Goal: Transaction & Acquisition: Book appointment/travel/reservation

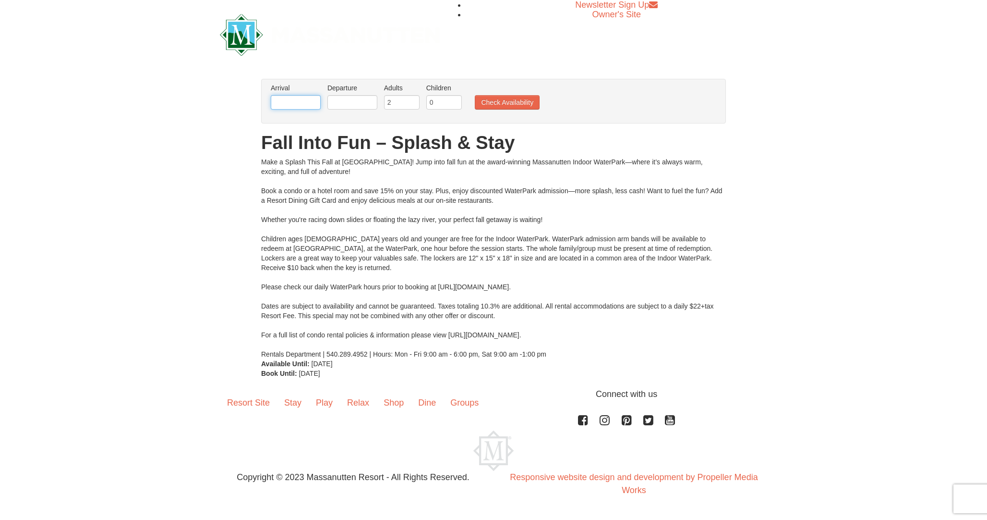
click at [294, 105] on input "text" at bounding box center [296, 102] width 50 height 14
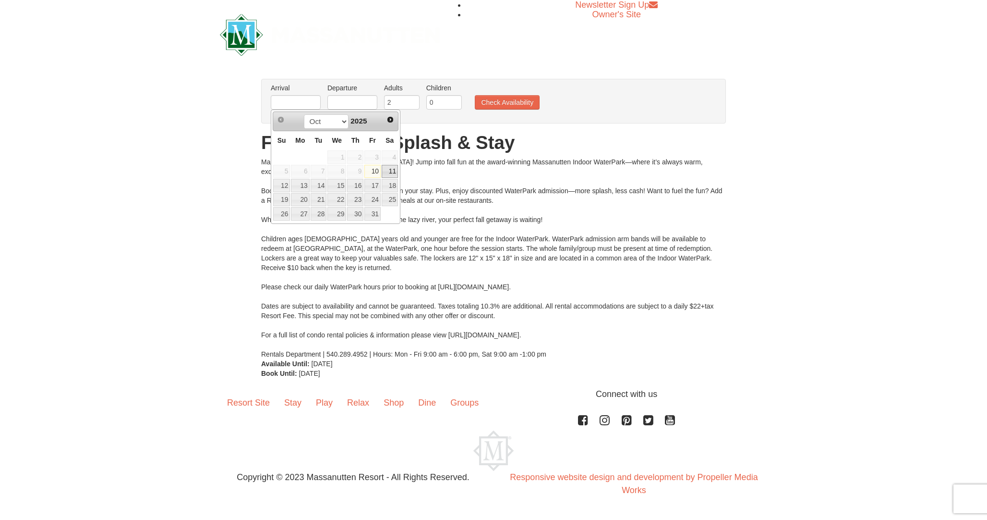
click at [393, 170] on link "11" at bounding box center [390, 171] width 16 height 13
type input "[DATE]"
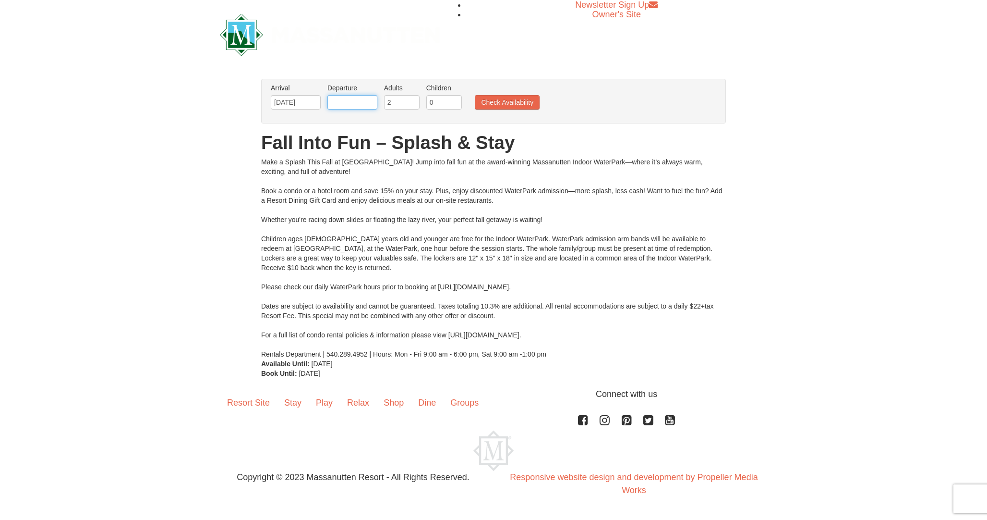
click at [362, 104] on input "text" at bounding box center [352, 102] width 50 height 14
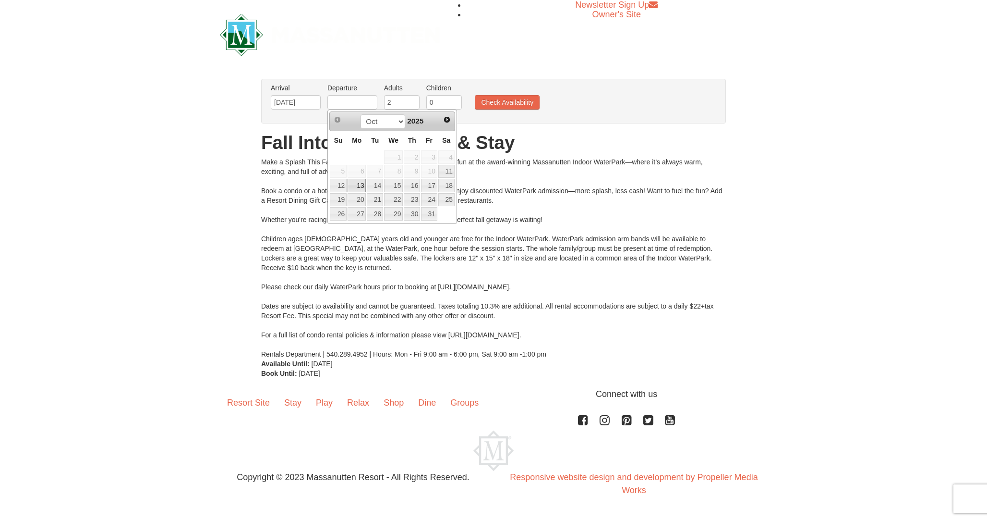
click at [351, 184] on link "13" at bounding box center [357, 185] width 18 height 13
type input "[DATE]"
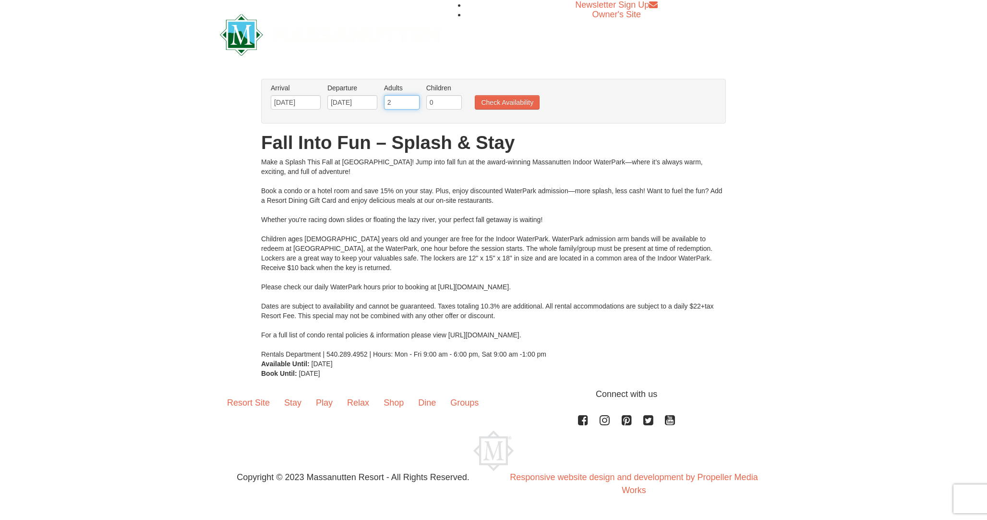
click at [408, 104] on input "2" at bounding box center [402, 102] width 36 height 14
click at [435, 104] on input "0" at bounding box center [444, 102] width 36 height 14
click at [454, 99] on input "1" at bounding box center [444, 102] width 36 height 14
type input "2"
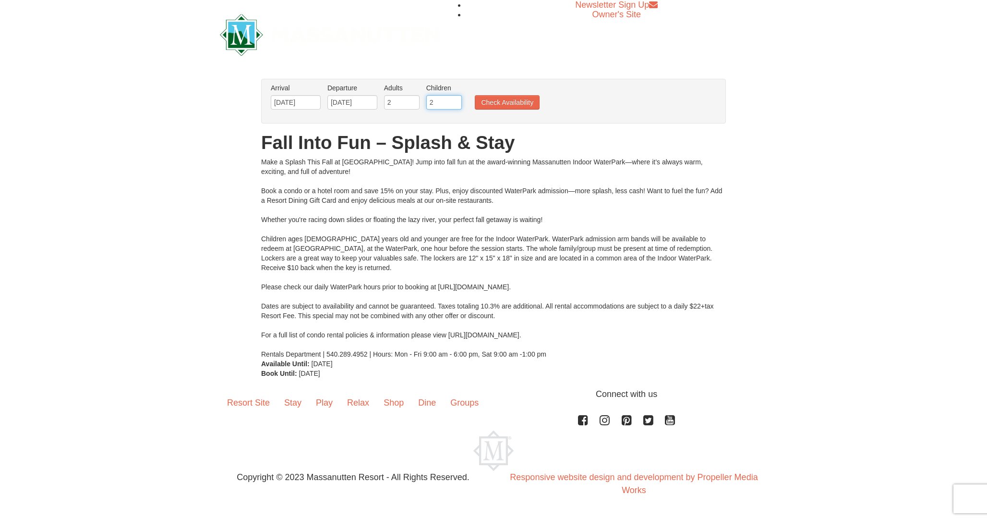
click at [454, 99] on input "2" at bounding box center [444, 102] width 36 height 14
click at [495, 104] on button "Check Availability" at bounding box center [507, 102] width 65 height 14
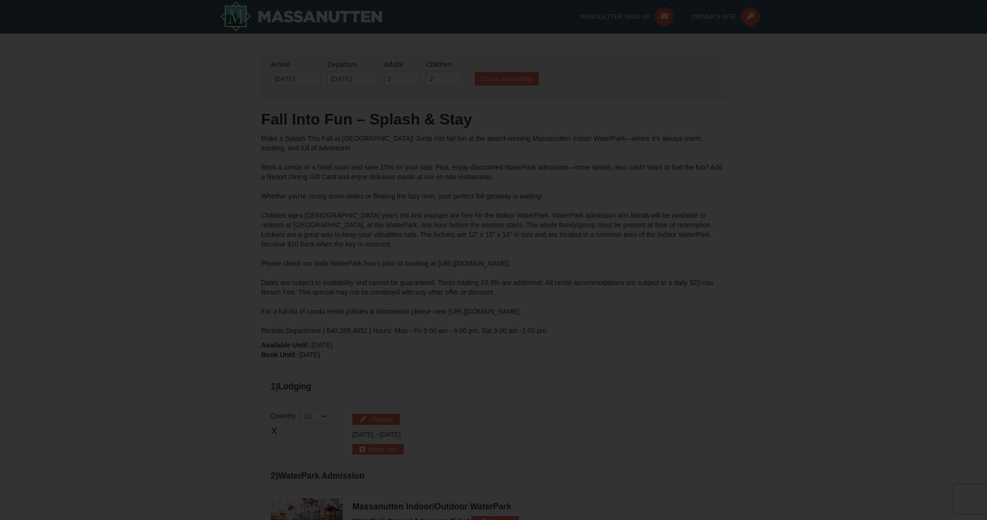
type input "[DATE]"
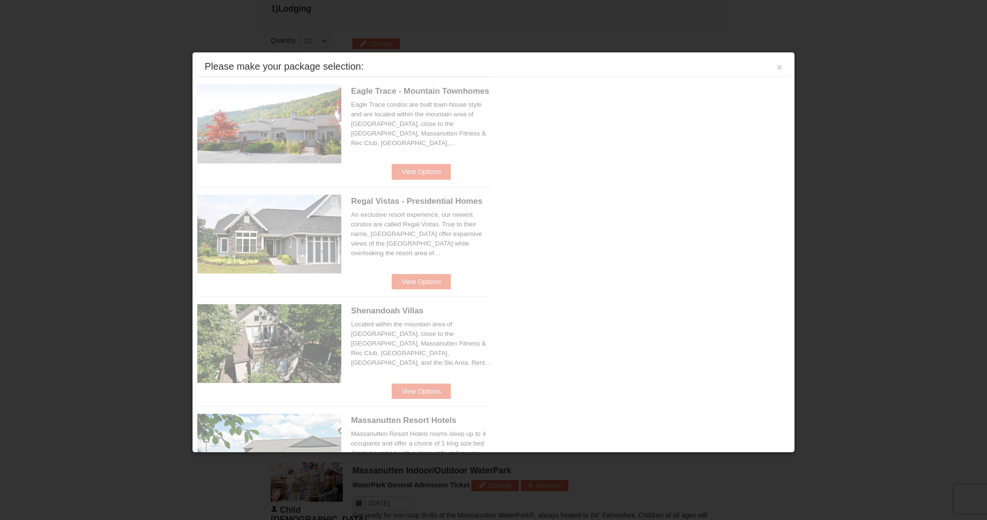
scroll to position [409, 0]
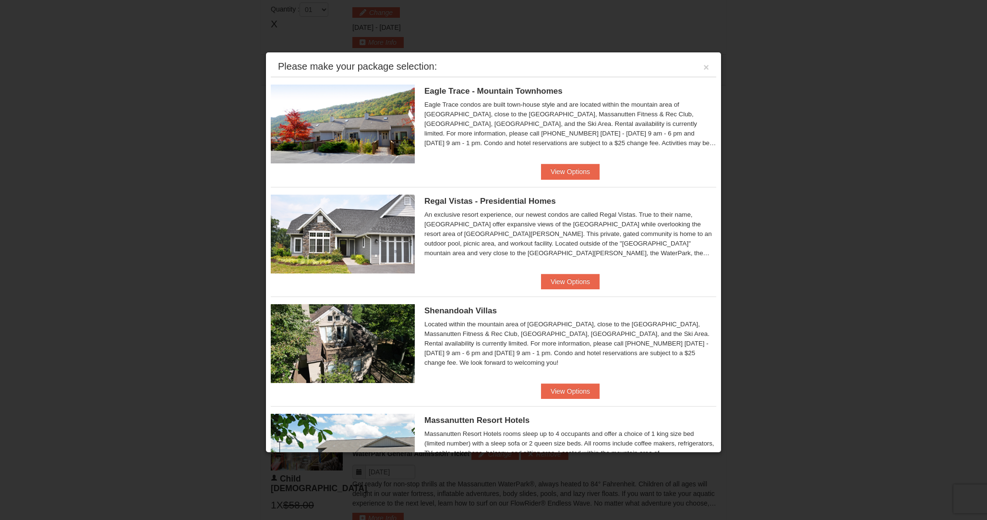
click at [528, 126] on div "Eagle Trace condos are built town-house style and are located within the mounta…" at bounding box center [570, 124] width 292 height 48
click at [581, 168] on button "View Options" at bounding box center [570, 171] width 59 height 15
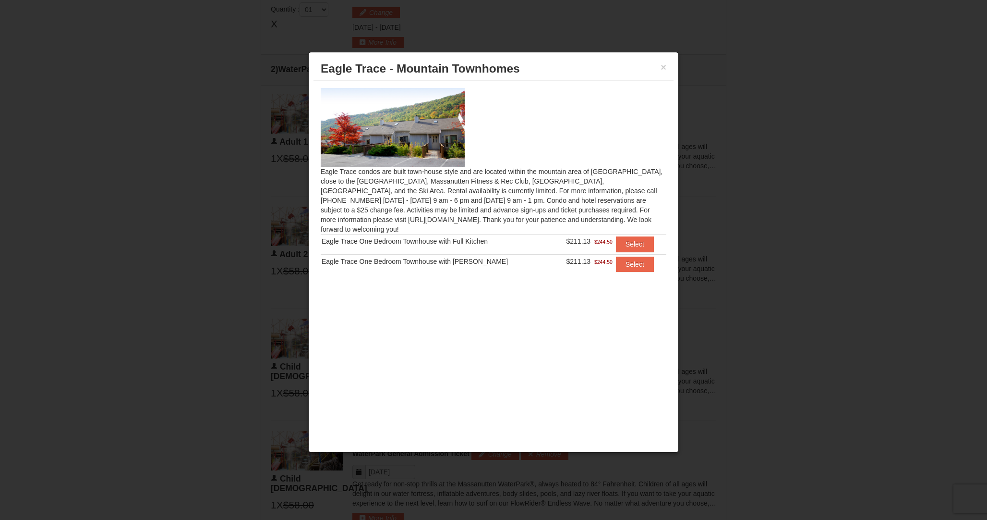
click at [578, 301] on div "× Eagle Trace - Mountain Townhomes Eagle Trace condos are built town-house styl…" at bounding box center [493, 252] width 371 height 400
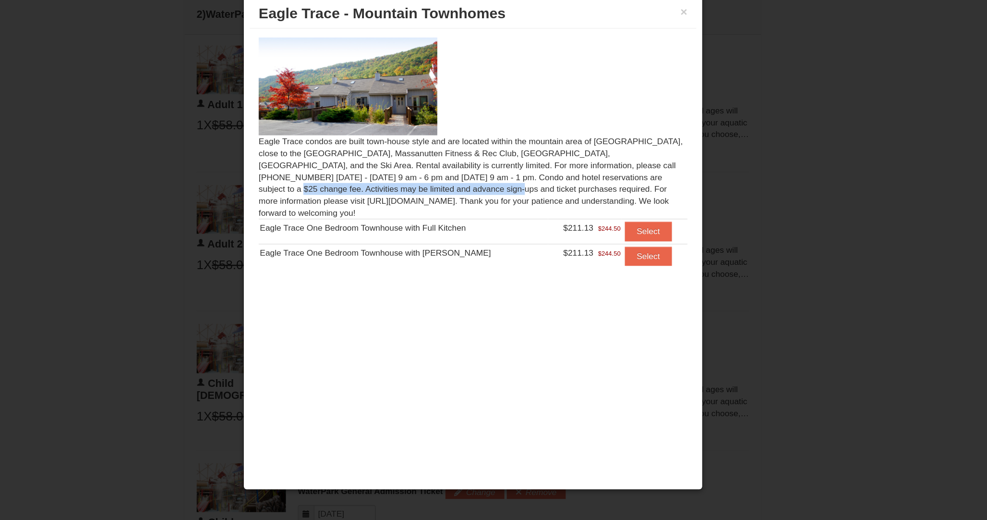
drag, startPoint x: 441, startPoint y: 200, endPoint x: 625, endPoint y: 199, distance: 183.4
click at [625, 199] on div "Eagle Trace condos are built town-house style and are located within the mounta…" at bounding box center [494, 186] width 360 height 210
drag, startPoint x: 425, startPoint y: 217, endPoint x: 449, endPoint y: 216, distance: 23.5
click at [449, 216] on div "Eagle Trace condos are built town-house style and are located within the mounta…" at bounding box center [494, 186] width 360 height 210
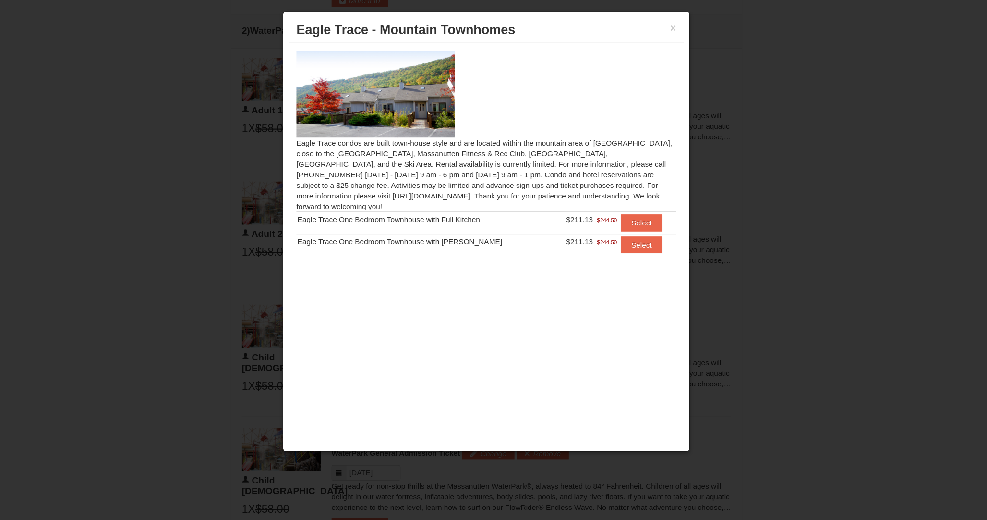
scroll to position [408, 0]
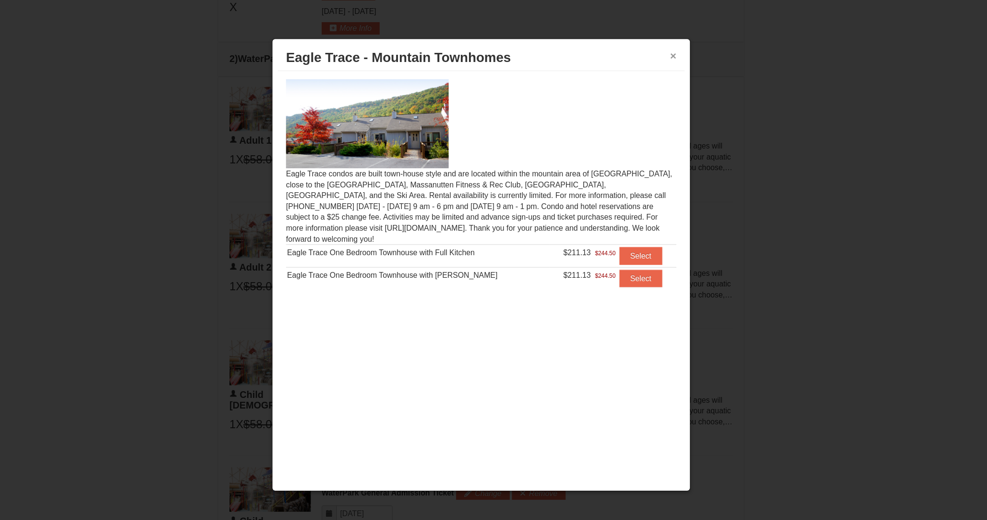
click at [663, 69] on button "×" at bounding box center [664, 67] width 6 height 10
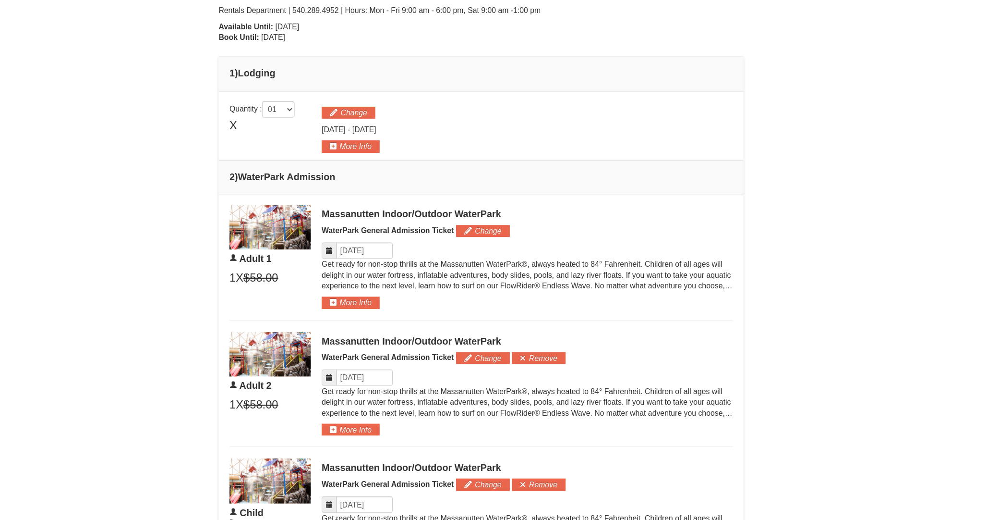
scroll to position [0, 0]
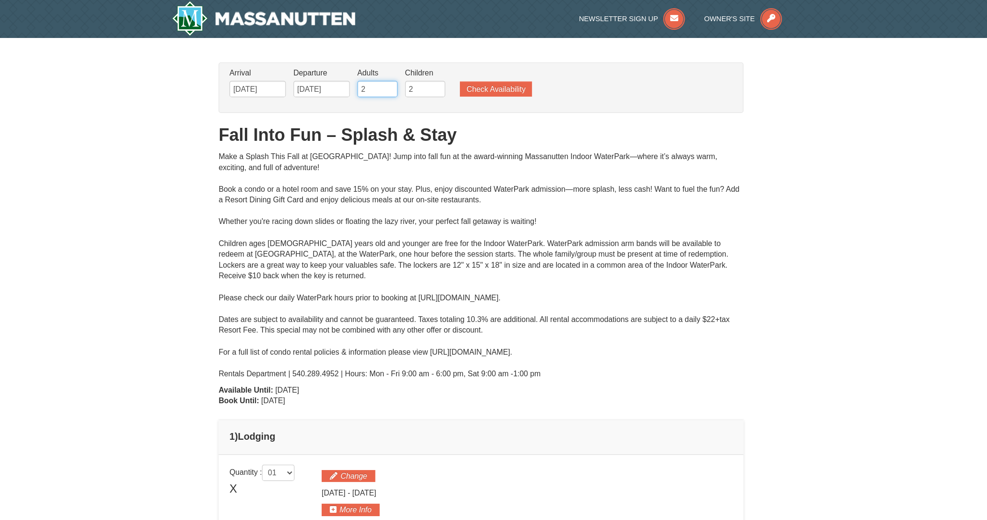
drag, startPoint x: 398, startPoint y: 79, endPoint x: 369, endPoint y: 79, distance: 28.8
click at [369, 79] on ul "Arrival Please format dates MM/DD/YYYY Please format dates MM/DD/YYYY 10/11/202…" at bounding box center [488, 75] width 440 height 31
type input "3"
type input "1"
click at [508, 75] on button "Check Availability" at bounding box center [507, 78] width 64 height 13
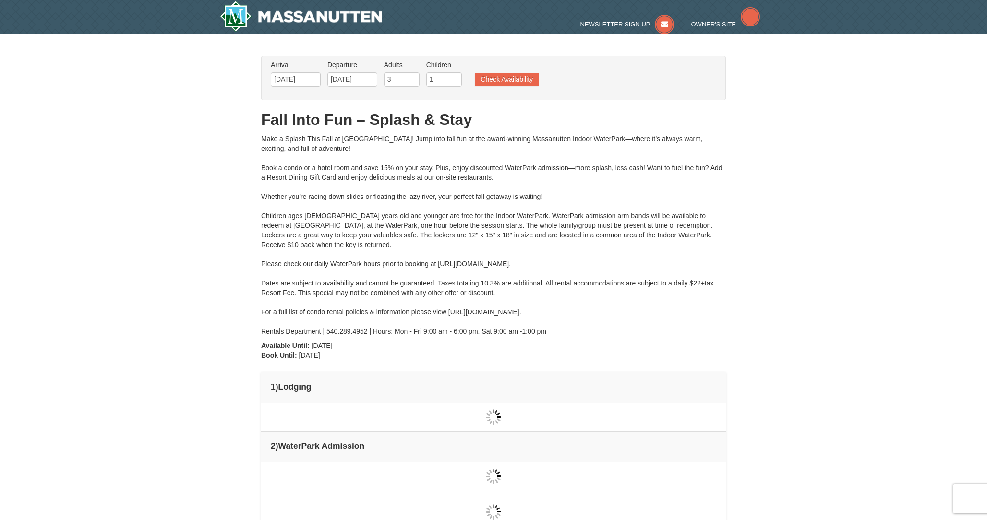
type input "[DATE]"
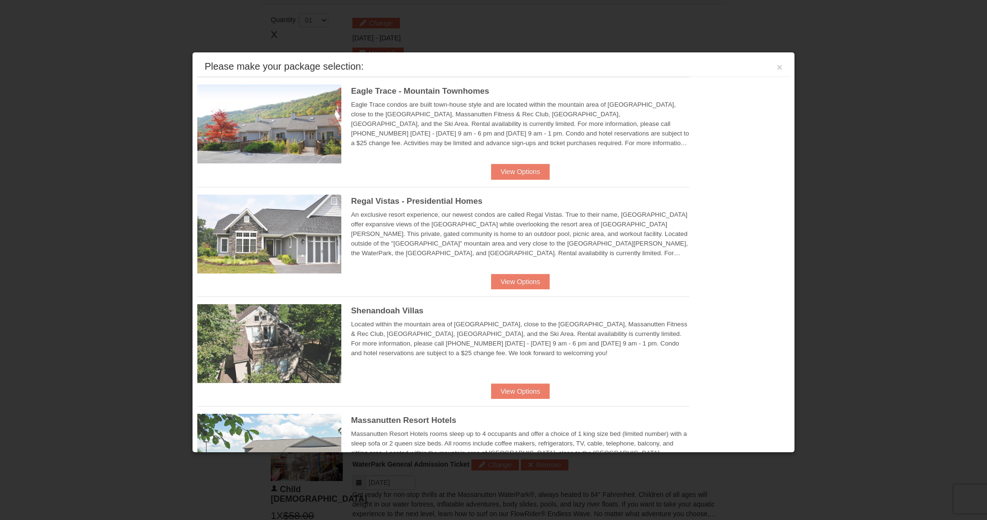
scroll to position [409, 0]
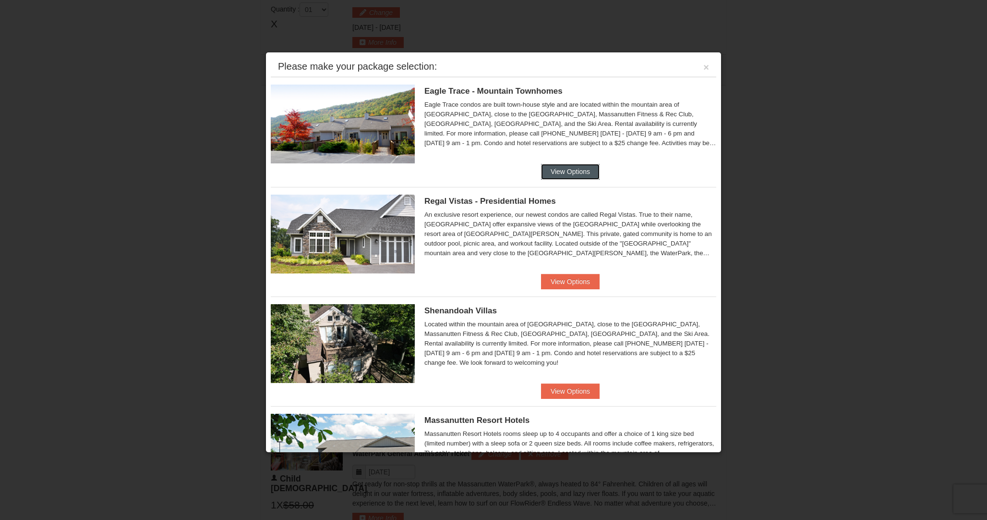
click at [573, 168] on button "View Options" at bounding box center [570, 171] width 59 height 15
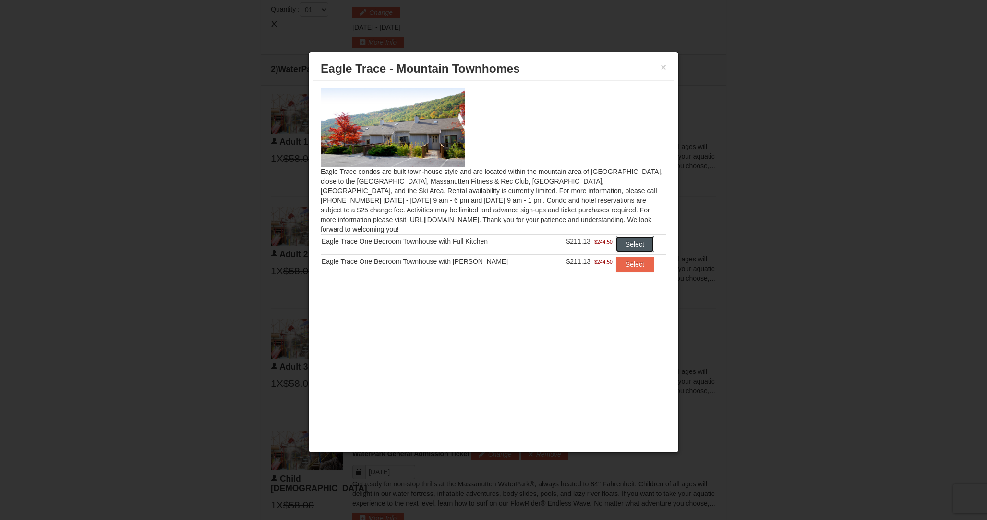
click at [632, 239] on button "Select" at bounding box center [635, 243] width 38 height 15
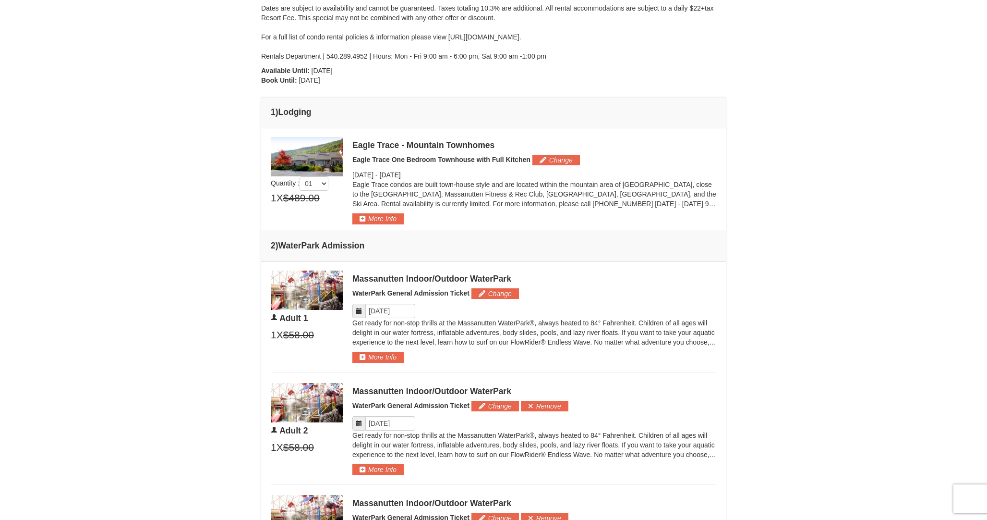
scroll to position [282, 0]
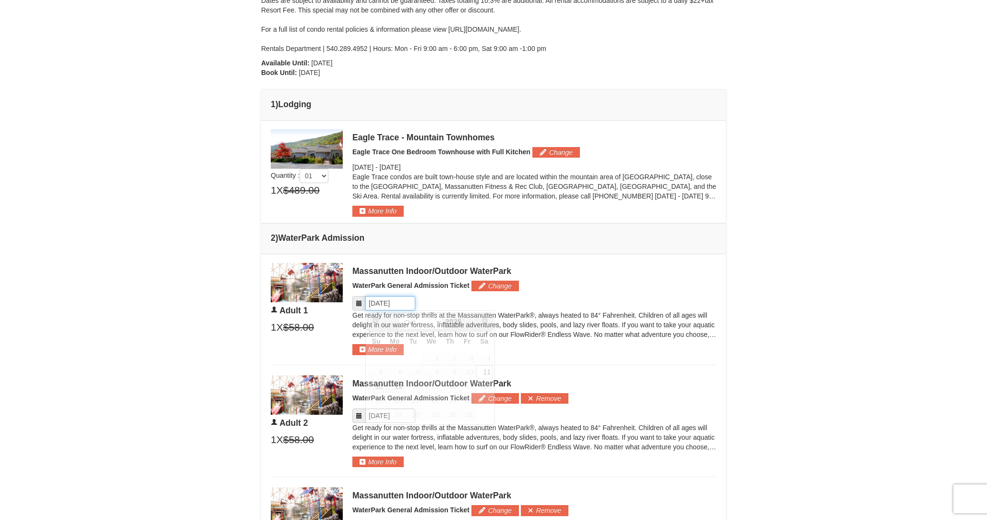
click at [410, 298] on input "Please format dates MM/DD/YYYY" at bounding box center [390, 303] width 50 height 14
click at [382, 385] on link "12" at bounding box center [376, 385] width 17 height 13
type input "[DATE]"
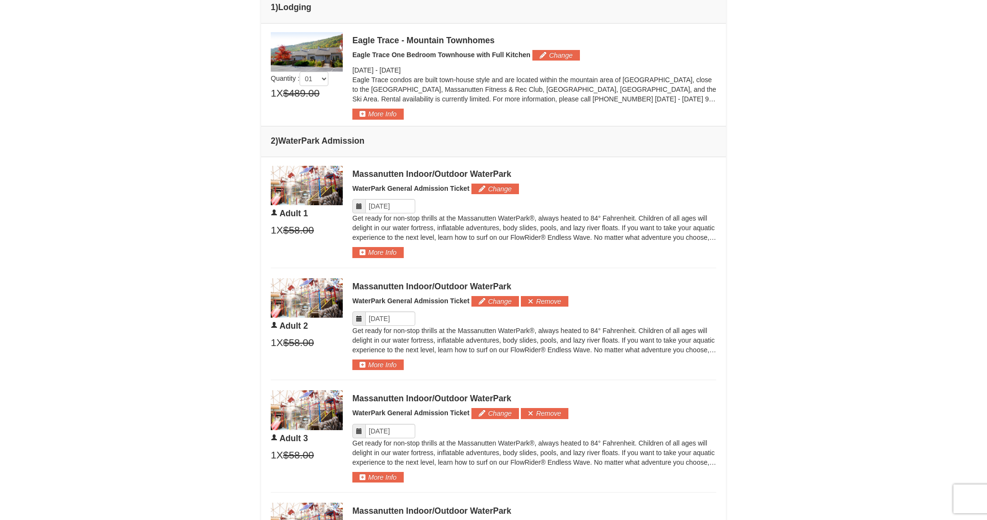
scroll to position [388, 0]
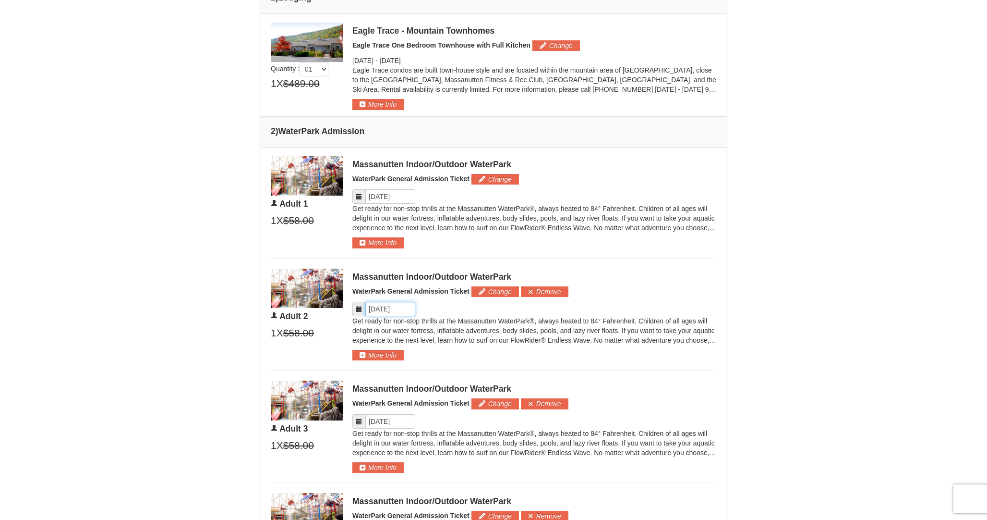
click at [404, 311] on input "Please format dates MM/DD/YYYY" at bounding box center [390, 309] width 50 height 14
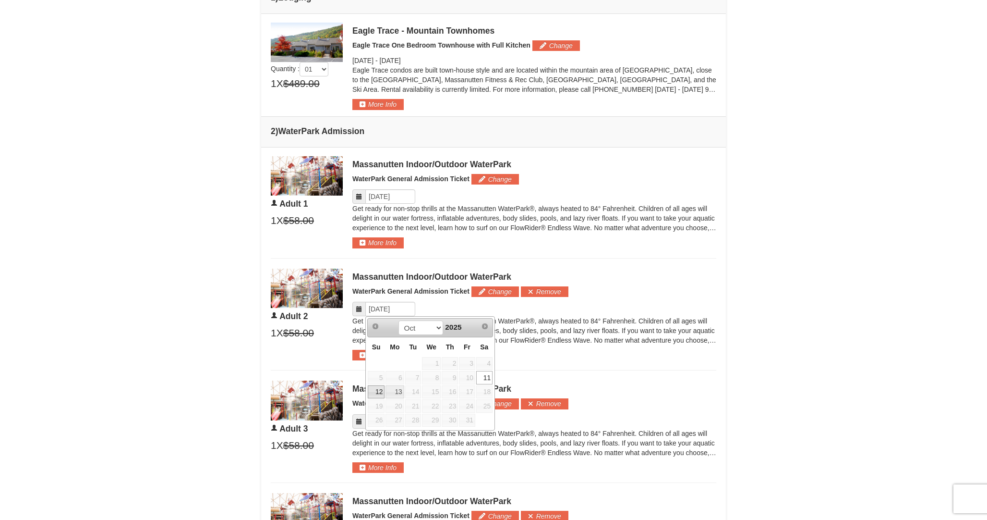
click at [380, 391] on link "12" at bounding box center [376, 391] width 17 height 13
type input "[DATE]"
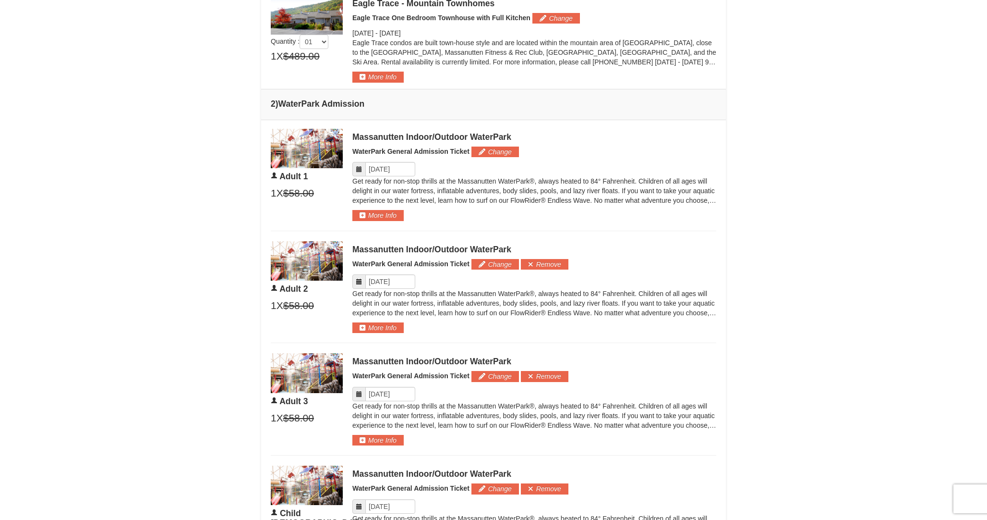
scroll to position [422, 0]
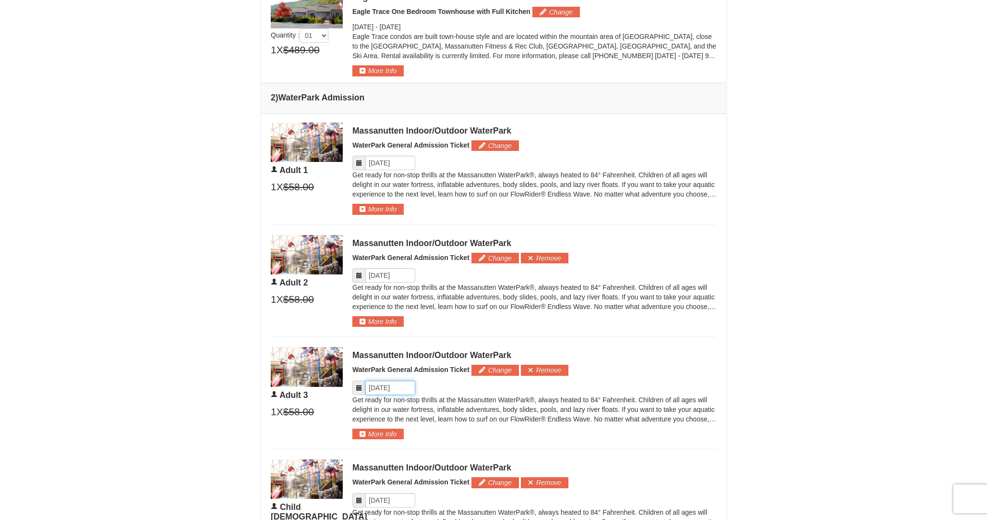
click at [401, 392] on input "Please format dates MM/DD/YYYY" at bounding box center [390, 387] width 50 height 14
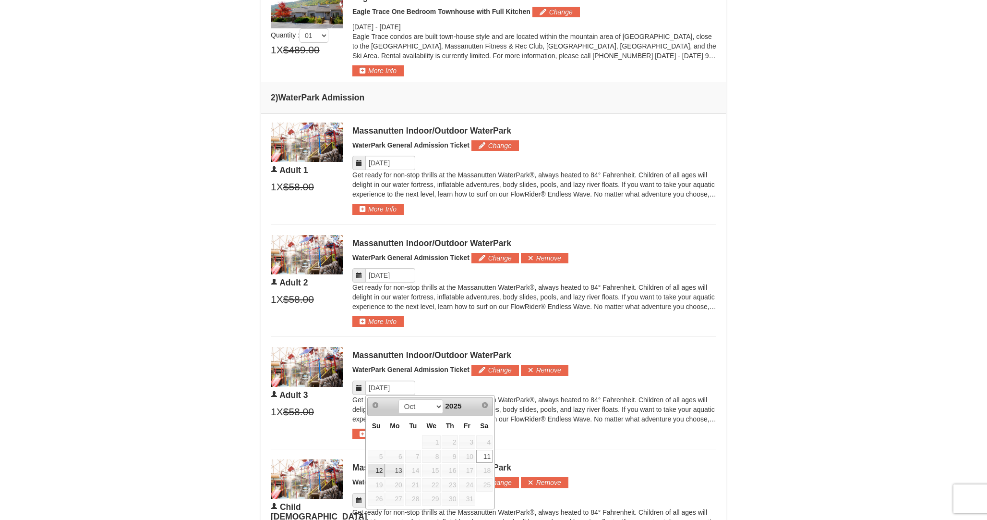
click at [383, 468] on link "12" at bounding box center [376, 469] width 17 height 13
type input "[DATE]"
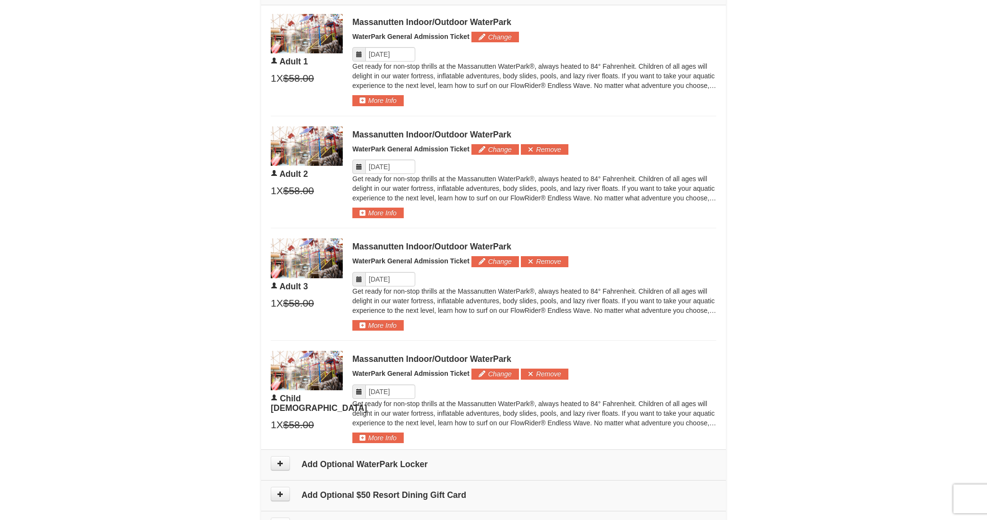
scroll to position [553, 0]
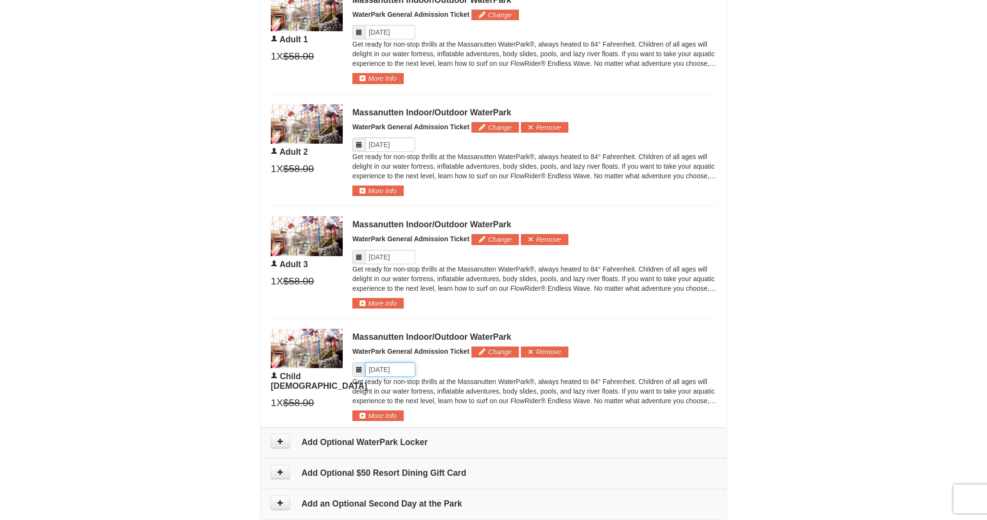
click at [397, 364] on input "Please format dates MM/DD/YYYY" at bounding box center [390, 369] width 50 height 14
click at [380, 452] on link "12" at bounding box center [376, 451] width 17 height 13
type input "[DATE]"
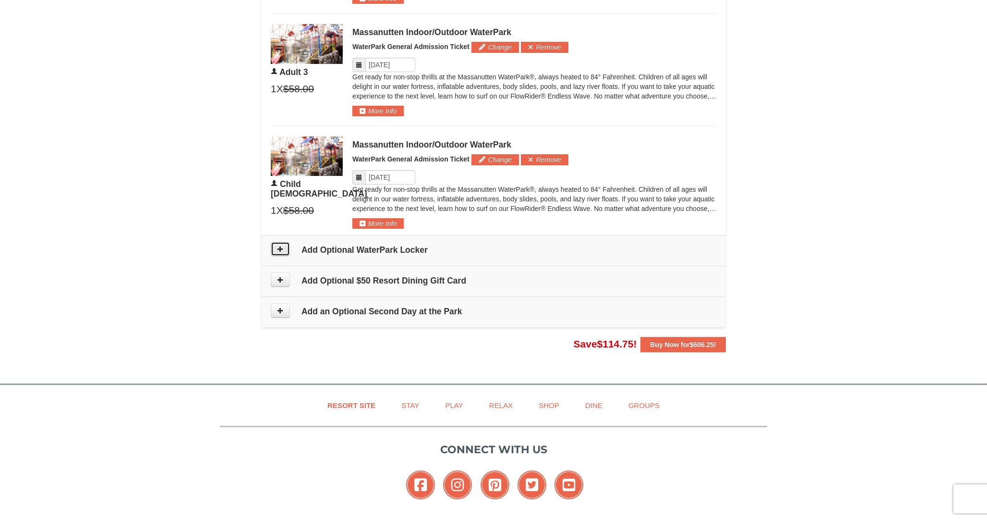
click at [287, 248] on button at bounding box center [280, 249] width 19 height 14
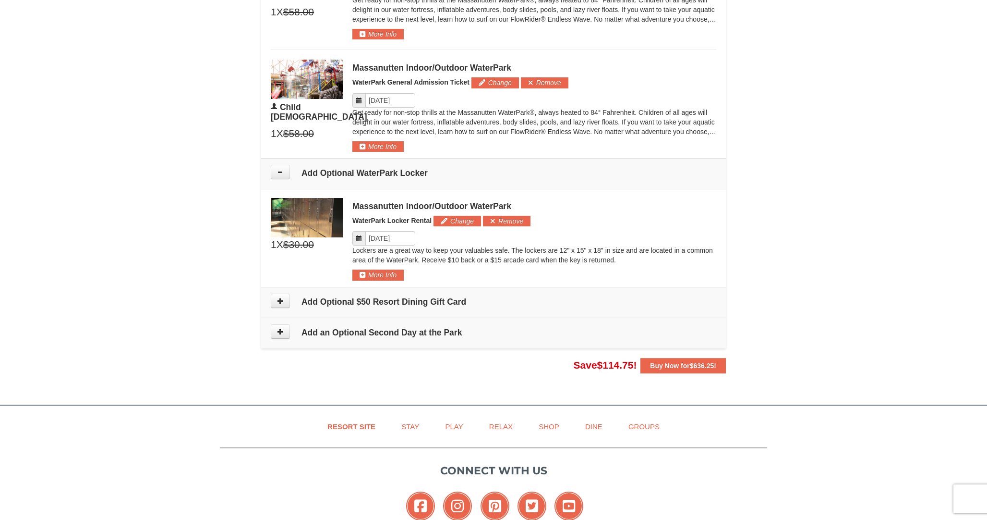
scroll to position [811, 0]
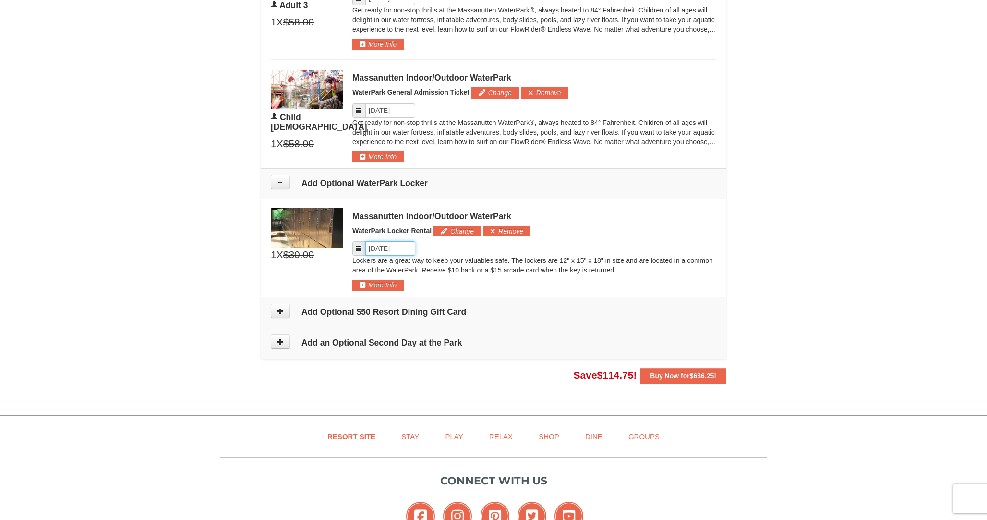
click at [409, 247] on input "Please format dates MM/DD/YYYY" at bounding box center [390, 248] width 50 height 14
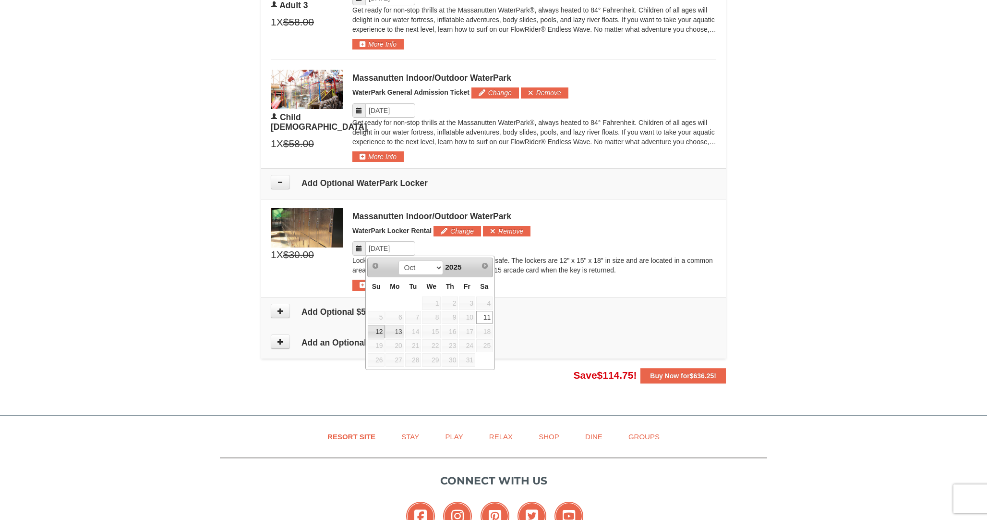
click at [378, 328] on link "12" at bounding box center [376, 331] width 17 height 13
type input "[DATE]"
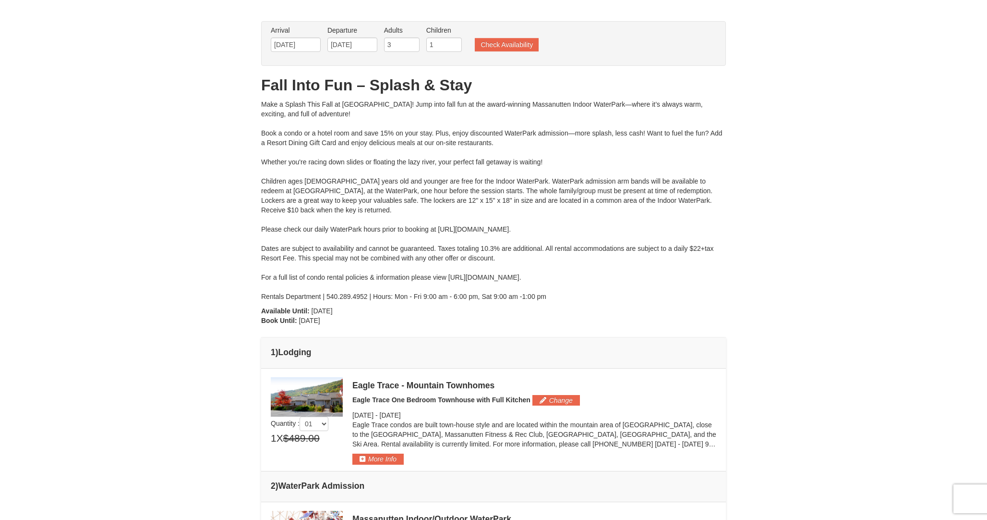
scroll to position [0, 0]
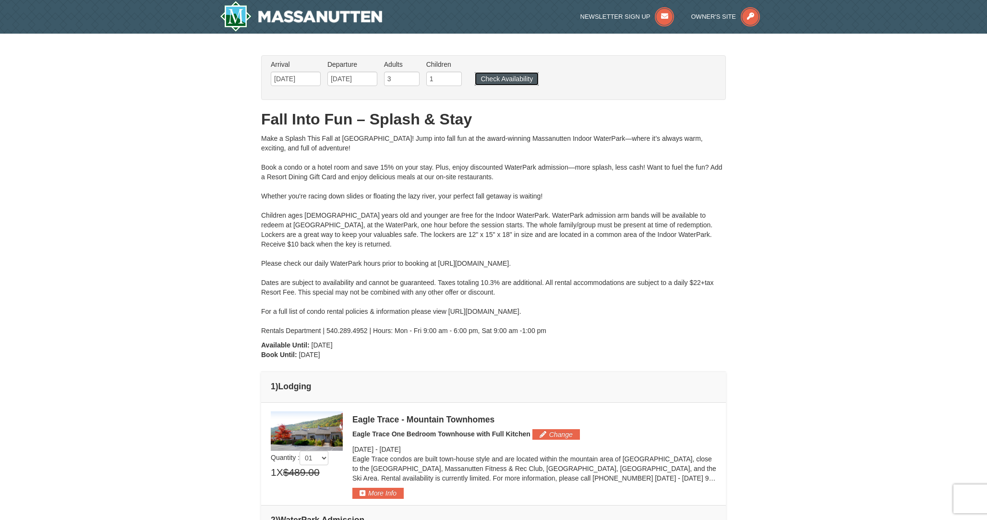
click at [493, 77] on button "Check Availability" at bounding box center [507, 78] width 64 height 13
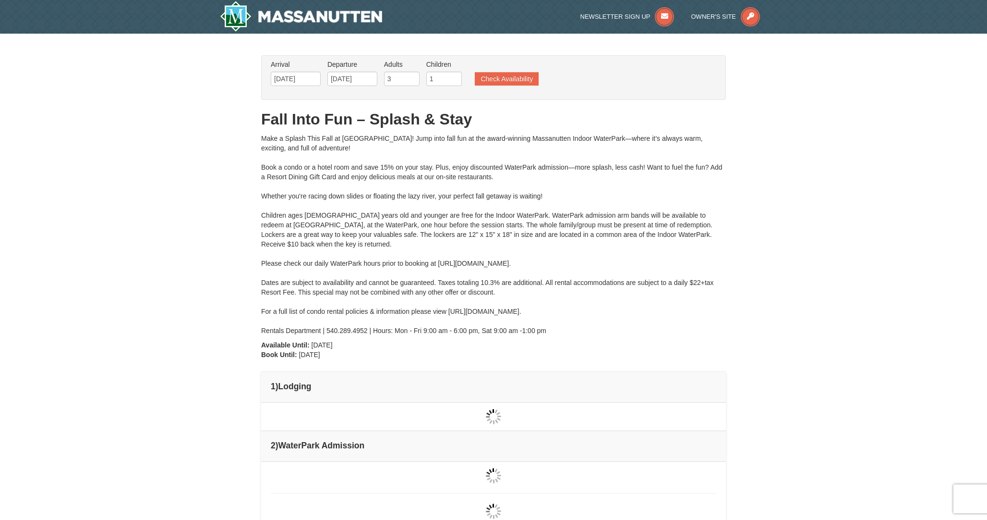
type input "[DATE]"
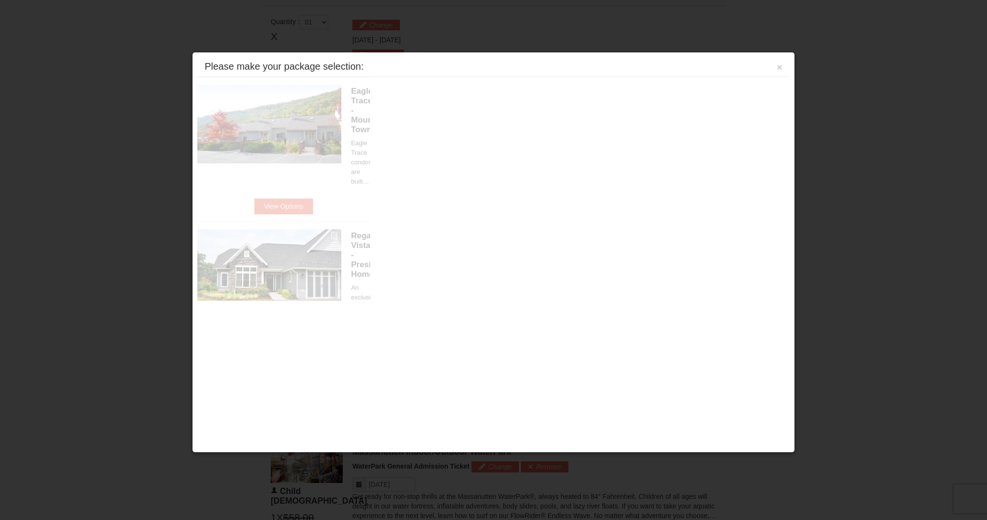
scroll to position [409, 0]
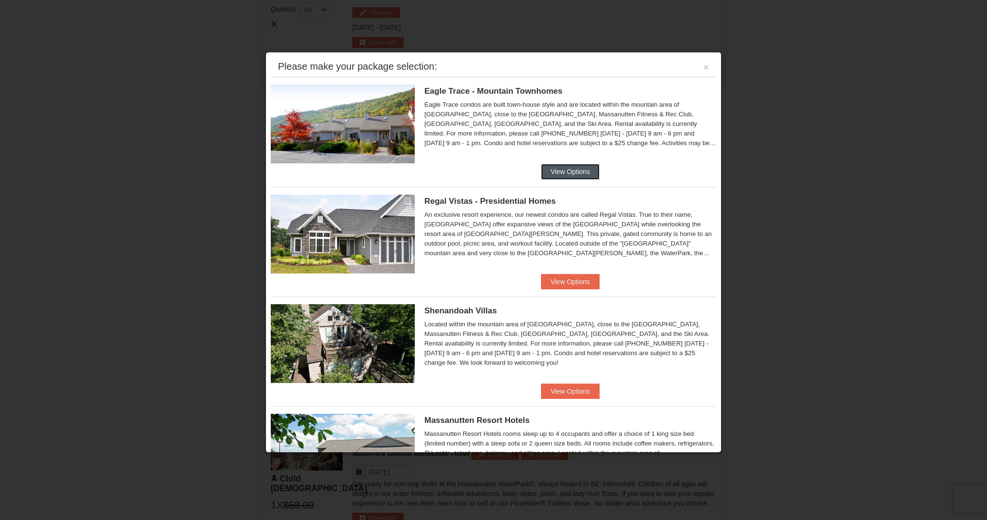
click at [555, 168] on button "View Options" at bounding box center [570, 171] width 59 height 15
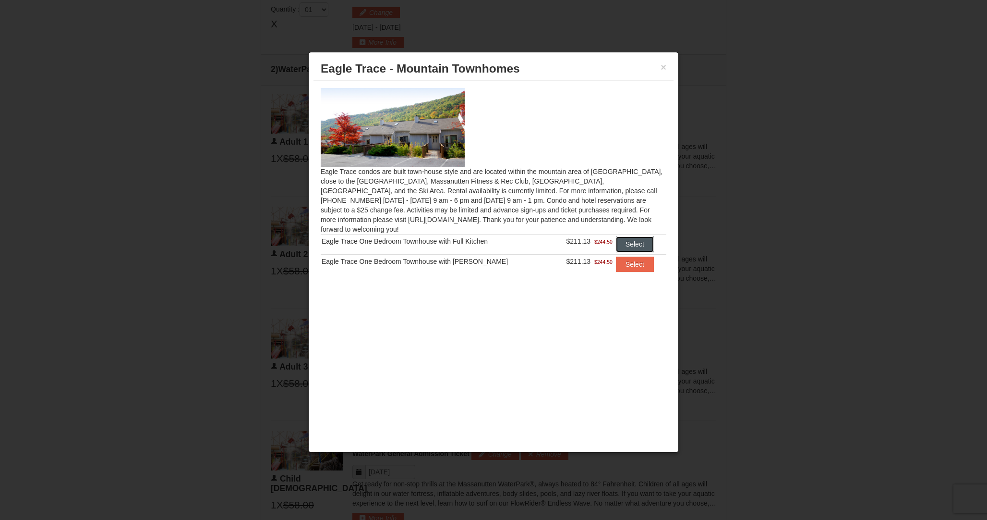
click at [628, 237] on button "Select" at bounding box center [635, 243] width 38 height 15
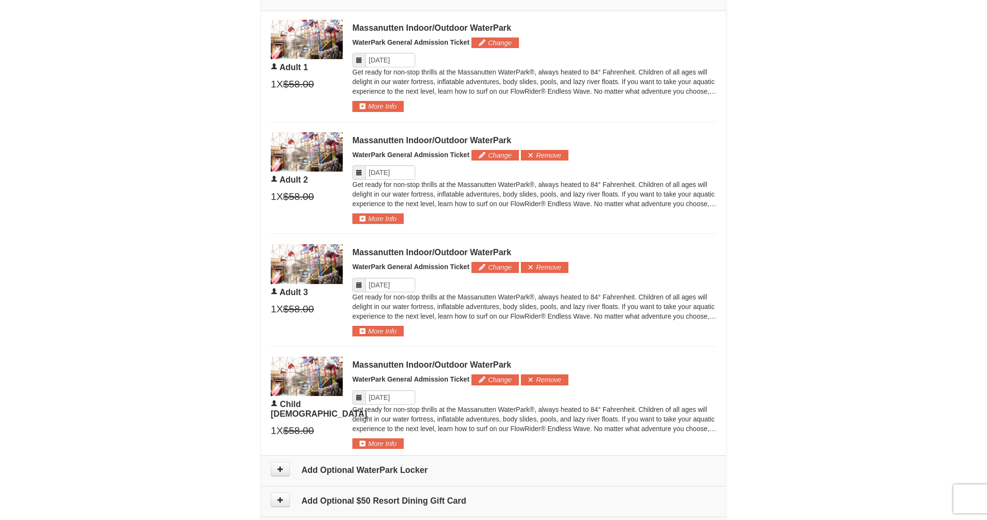
scroll to position [529, 0]
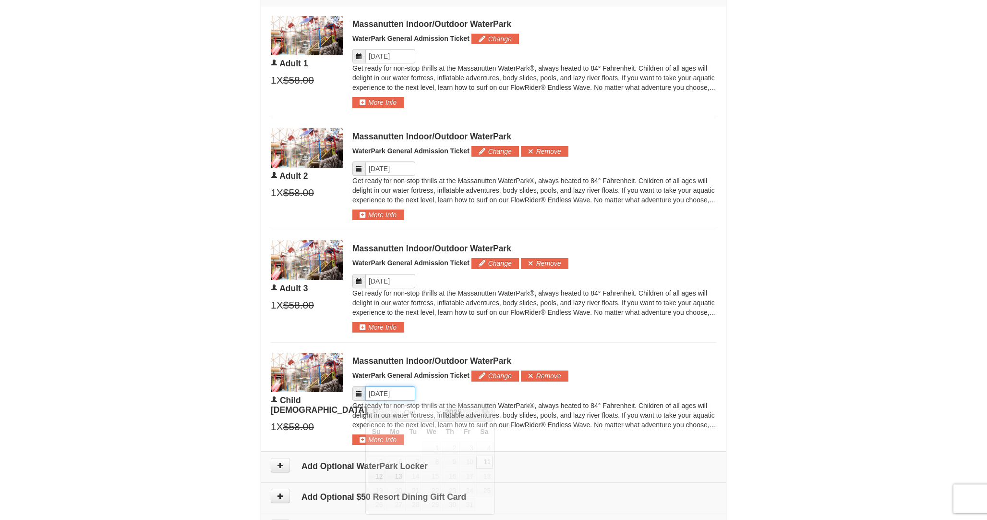
click at [402, 389] on input "Please format dates MM/DD/YYYY" at bounding box center [390, 393] width 50 height 14
click at [382, 474] on link "12" at bounding box center [376, 475] width 17 height 13
type input "[DATE]"
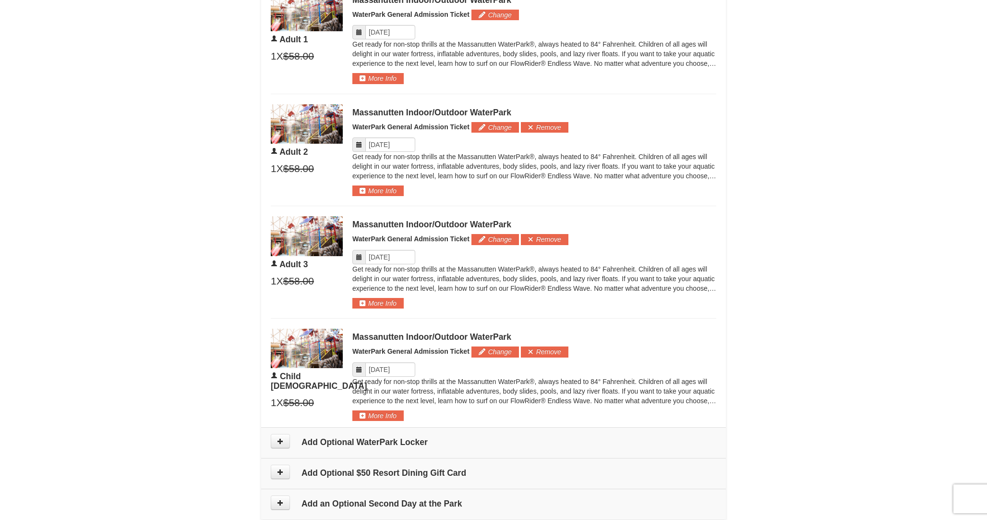
scroll to position [540, 0]
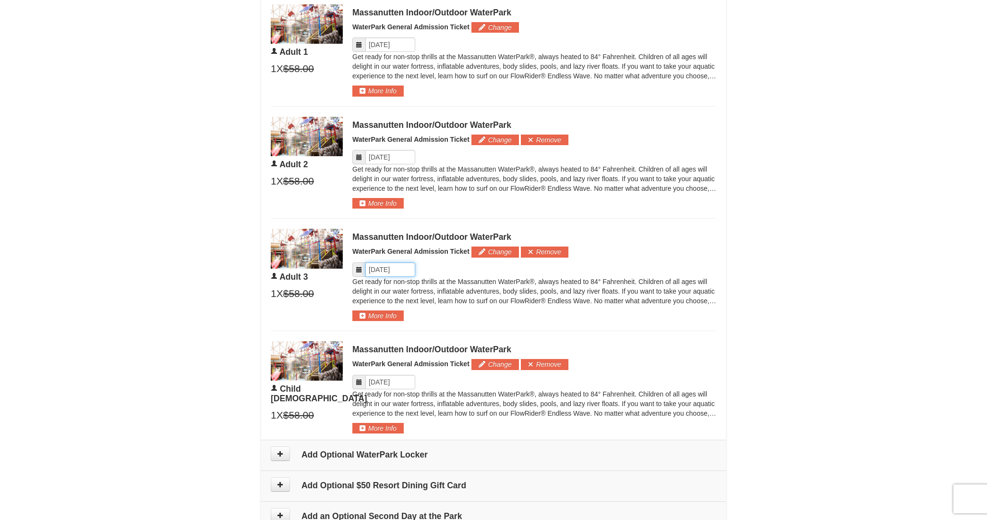
click at [403, 273] on input "Please format dates MM/DD/YYYY" at bounding box center [390, 269] width 50 height 14
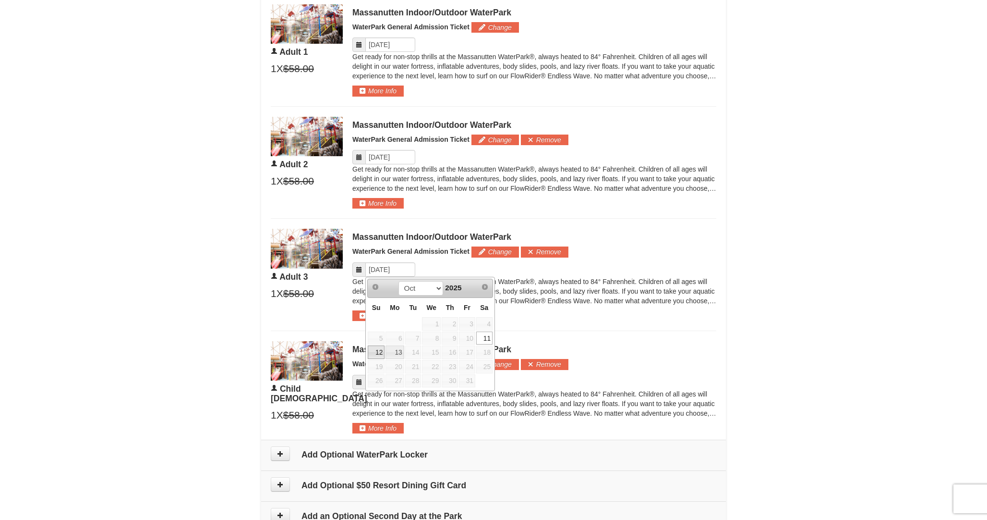
click at [380, 352] on link "12" at bounding box center [376, 351] width 17 height 13
type input "[DATE]"
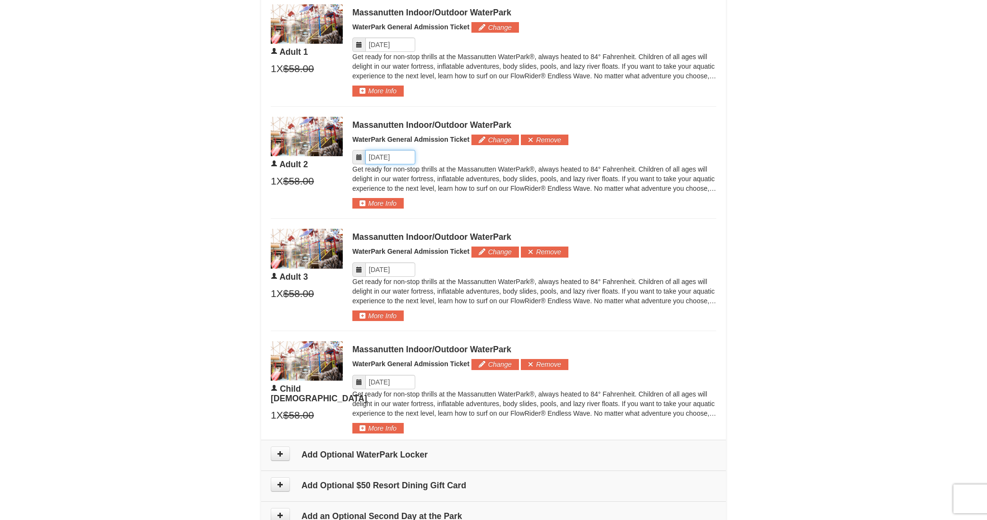
click at [398, 160] on input "Please format dates MM/DD/YYYY" at bounding box center [390, 157] width 50 height 14
click at [377, 239] on link "12" at bounding box center [376, 239] width 17 height 13
type input "[DATE]"
click at [387, 40] on input "Please format dates MM/DD/YYYY" at bounding box center [390, 44] width 50 height 14
click at [373, 127] on link "12" at bounding box center [376, 127] width 17 height 13
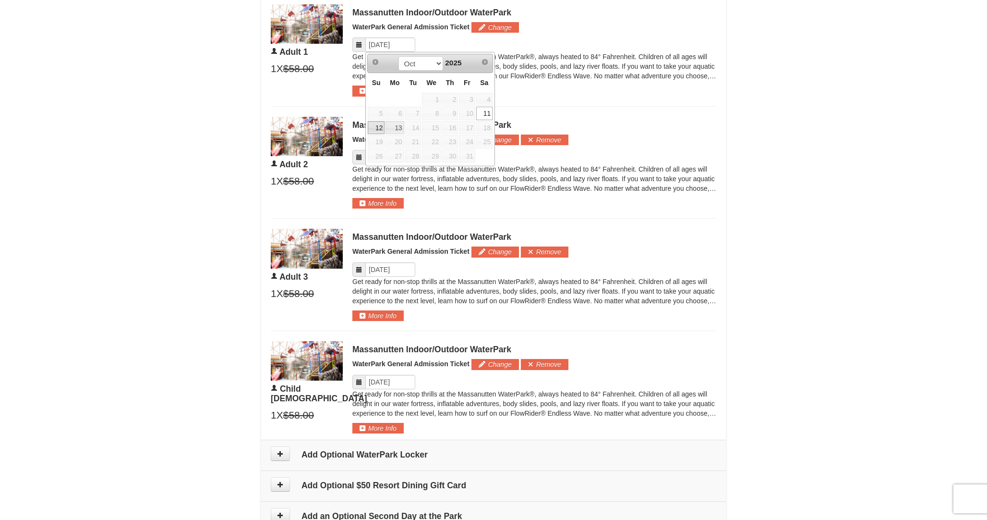
type input "[DATE]"
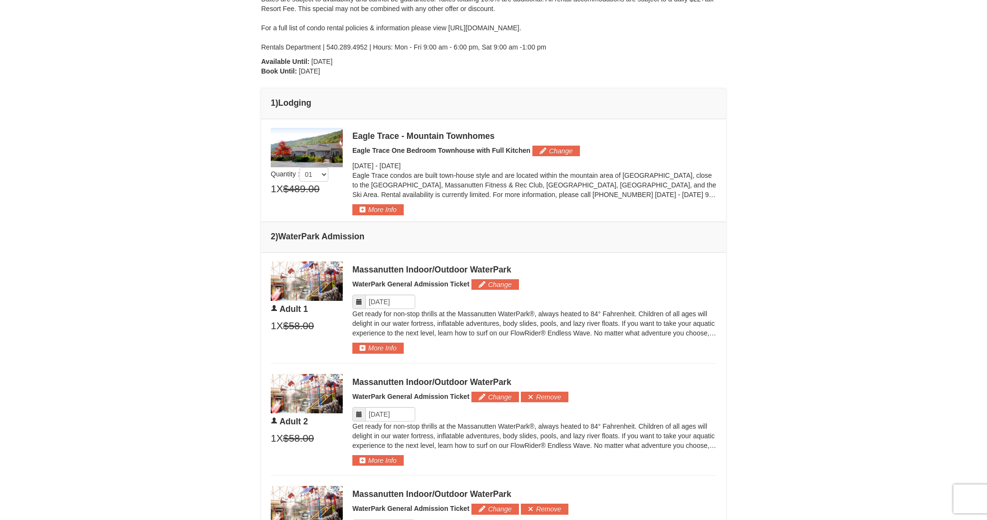
scroll to position [283, 0]
click at [396, 299] on input "Please format dates MM/DD/YYYY" at bounding box center [390, 302] width 50 height 14
click at [375, 386] on link "12" at bounding box center [376, 384] width 17 height 13
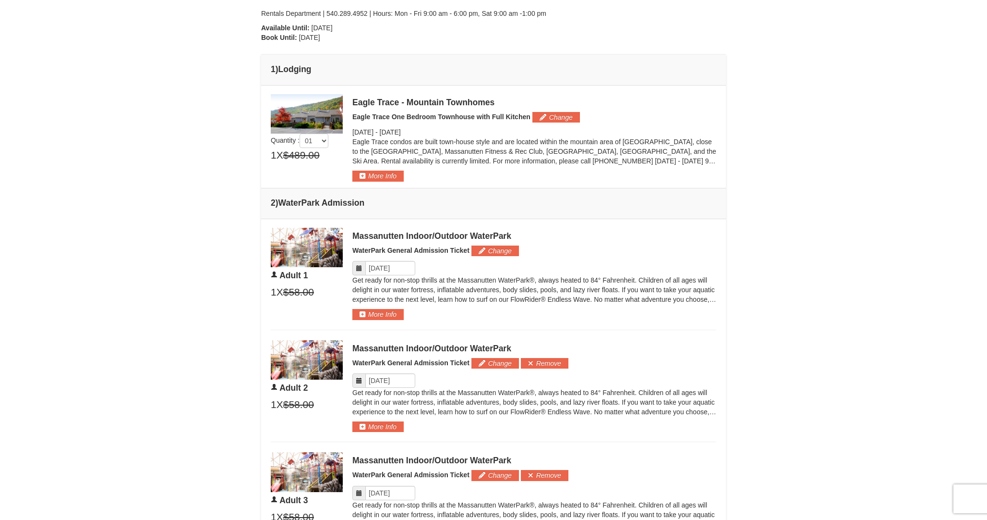
scroll to position [316, 0]
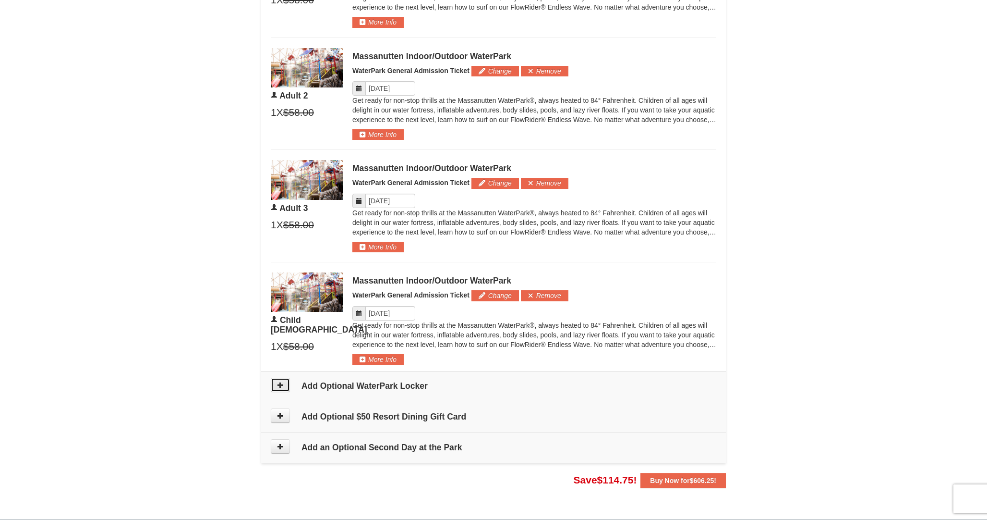
click at [281, 382] on icon at bounding box center [280, 384] width 7 height 7
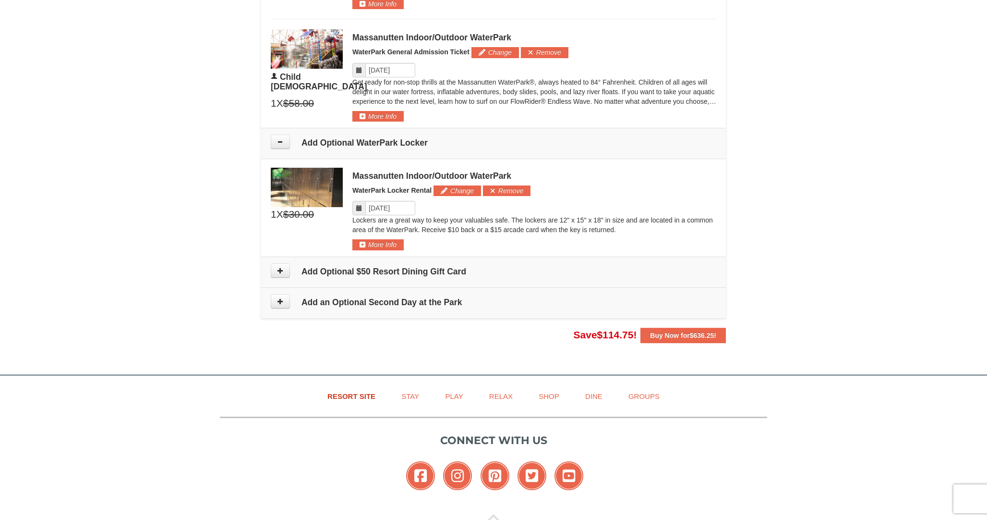
scroll to position [837, 0]
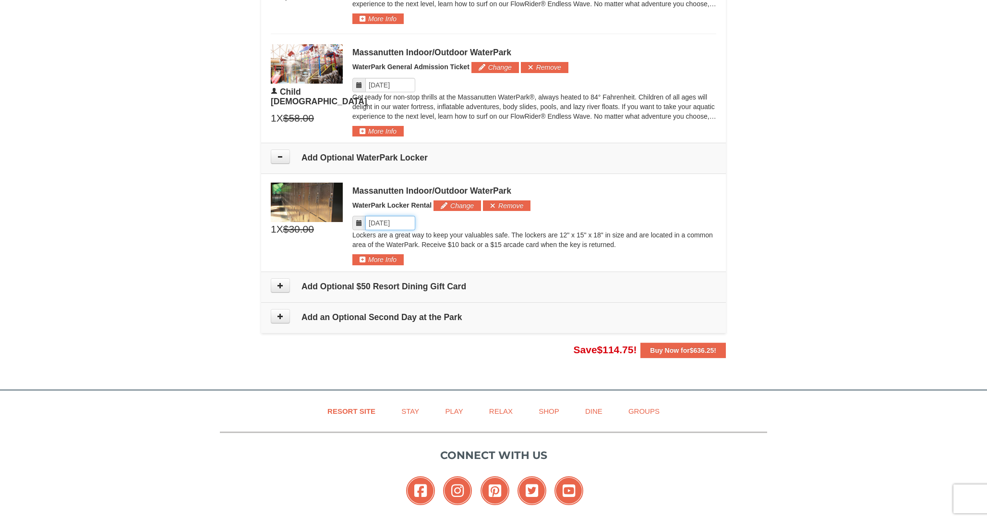
click at [402, 224] on input "Please format dates MM/DD/YYYY" at bounding box center [390, 223] width 50 height 14
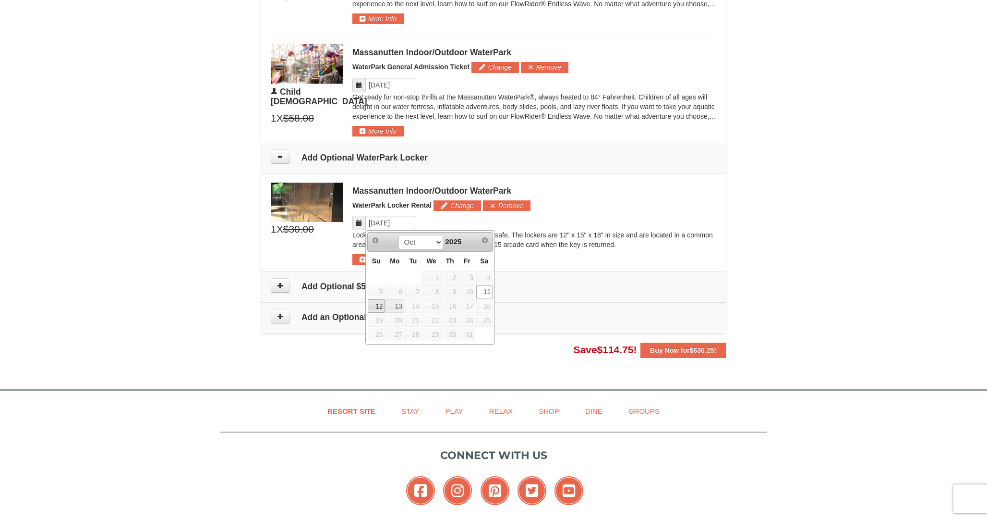
click at [373, 306] on link "12" at bounding box center [376, 305] width 17 height 13
click at [403, 222] on input "Please format dates MM/DD/YYYY" at bounding box center [390, 223] width 50 height 14
click at [483, 290] on link "11" at bounding box center [484, 291] width 16 height 13
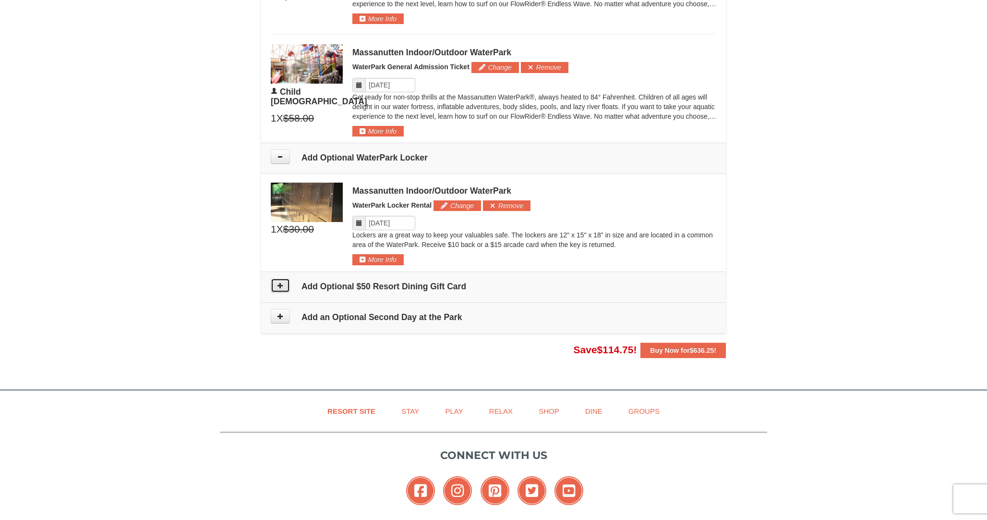
click at [281, 286] on icon at bounding box center [280, 285] width 7 height 7
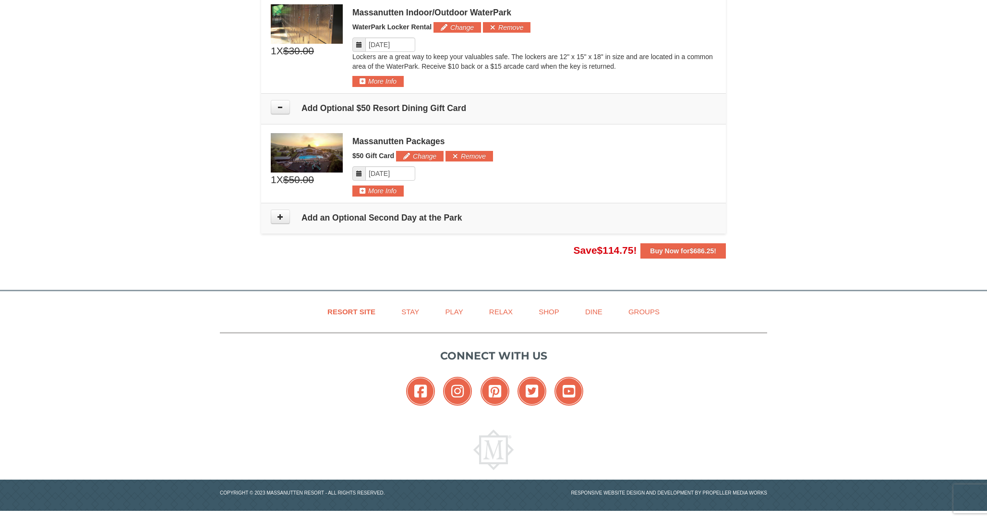
scroll to position [1016, 0]
click at [282, 214] on icon at bounding box center [280, 216] width 7 height 7
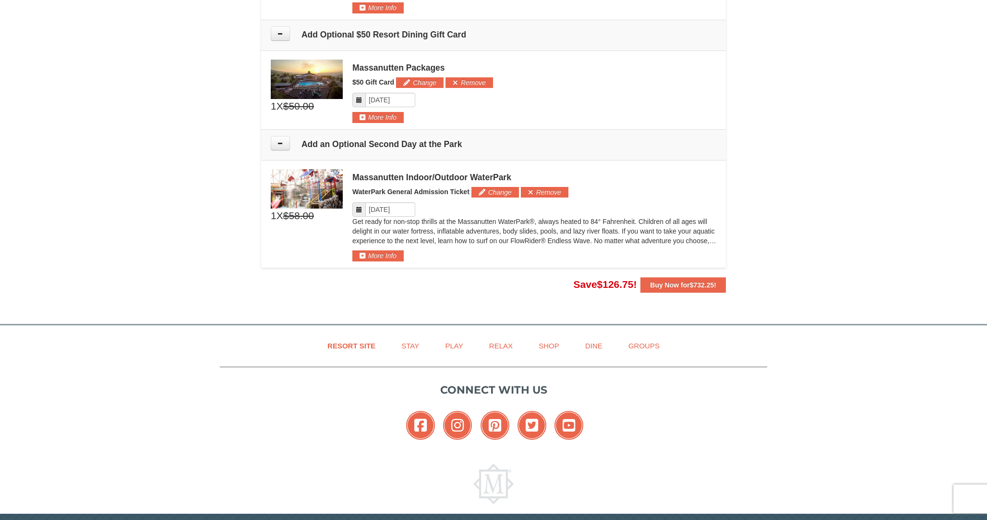
scroll to position [1088, 0]
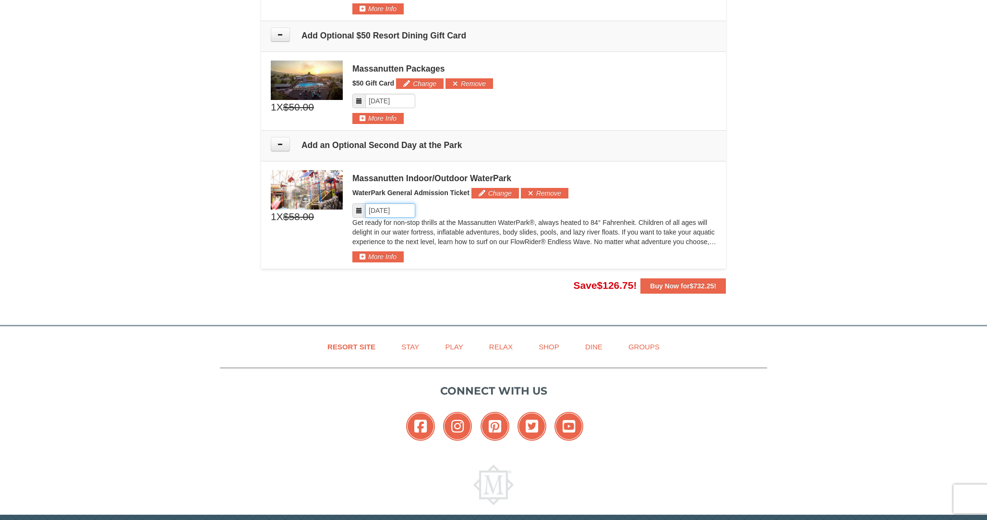
click at [398, 208] on input "Please format dates MM/DD/YYYY" at bounding box center [390, 210] width 50 height 14
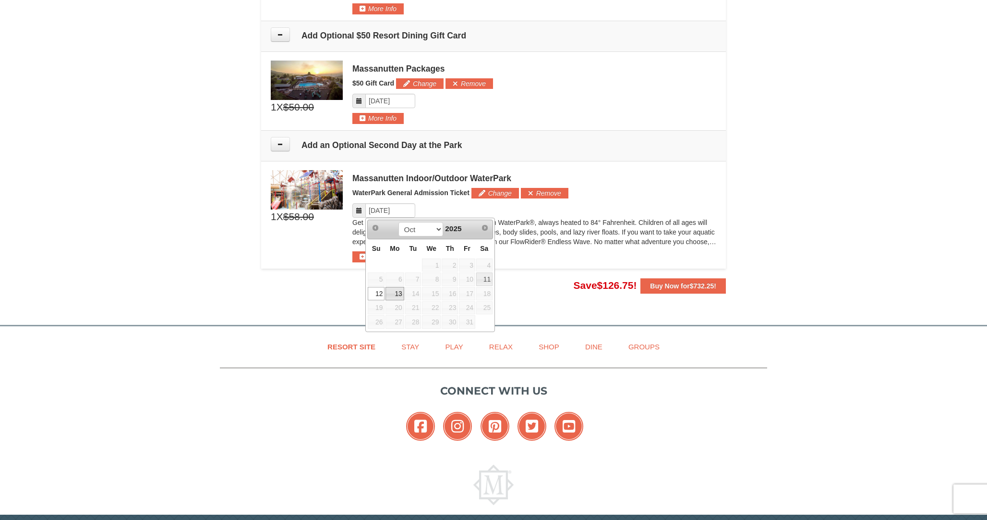
click at [398, 289] on link "13" at bounding box center [395, 293] width 18 height 13
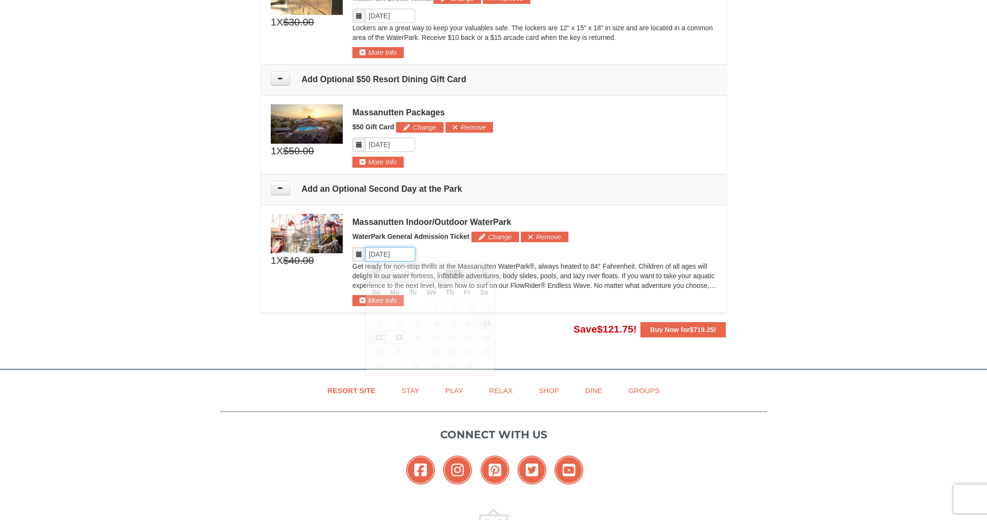
click at [404, 255] on input "Please format dates MM/DD/YYYY" at bounding box center [390, 254] width 50 height 14
click at [482, 318] on link "11" at bounding box center [484, 322] width 16 height 13
type input "[DATE]"
click at [404, 255] on input "Please format dates MM/DD/YYYY" at bounding box center [390, 254] width 50 height 14
click at [547, 284] on p "Get ready for non-stop thrills at the Massanutten WaterPark®, always heated to …" at bounding box center [534, 275] width 364 height 29
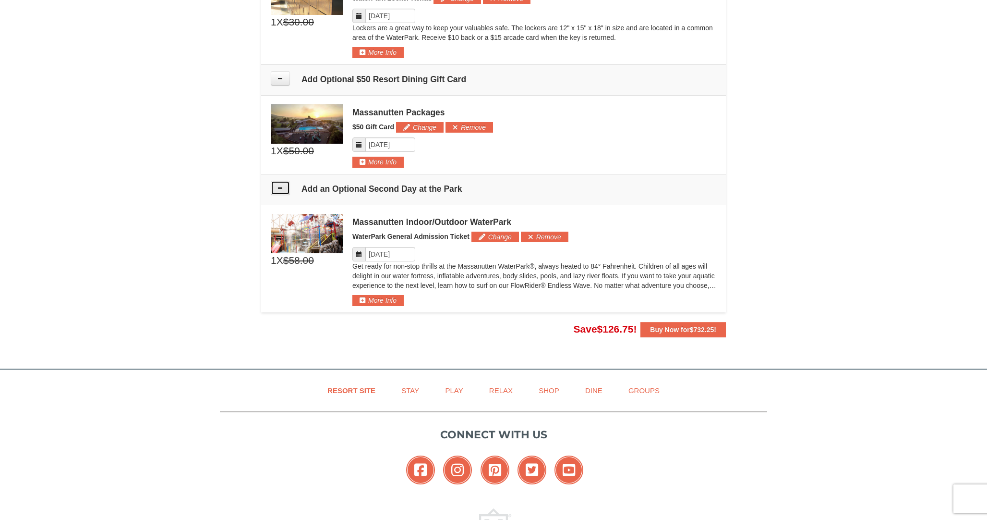
click at [277, 184] on icon at bounding box center [280, 187] width 7 height 7
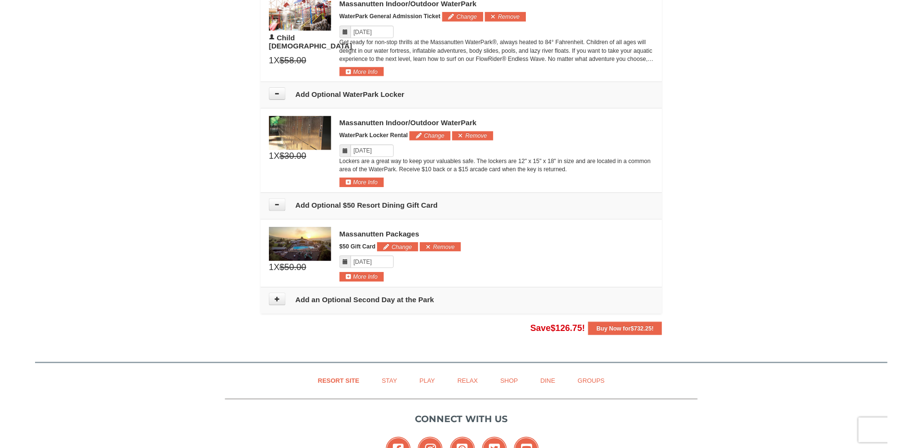
scroll to position [885, 0]
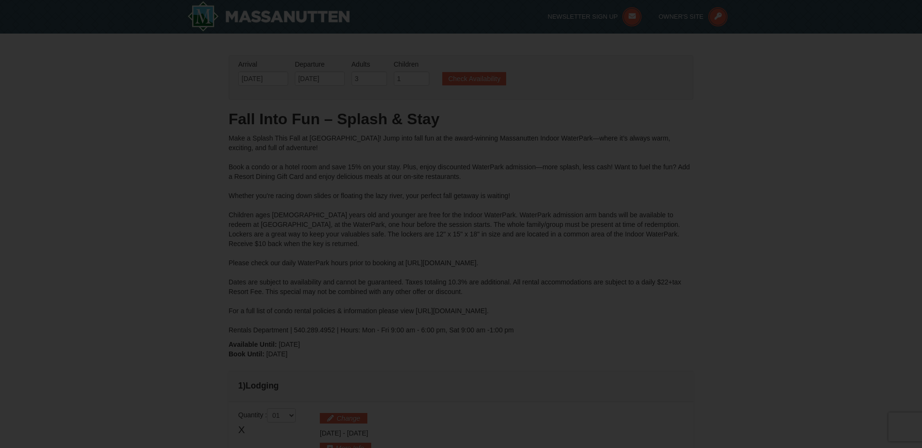
type input "[DATE]"
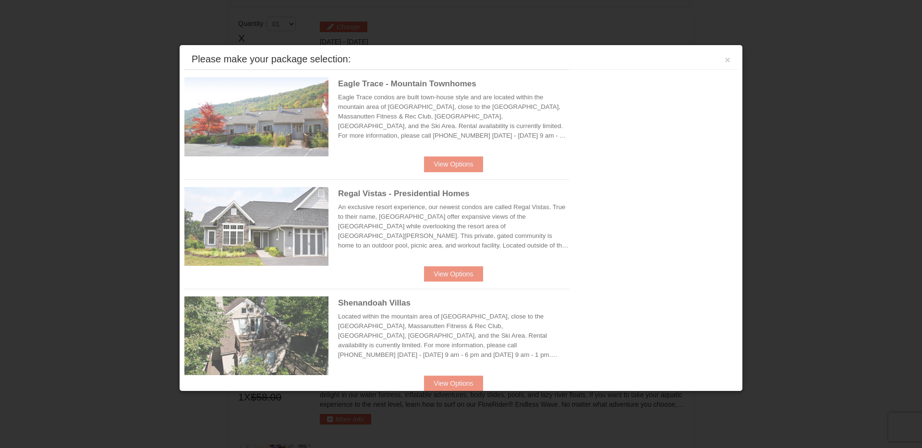
scroll to position [409, 0]
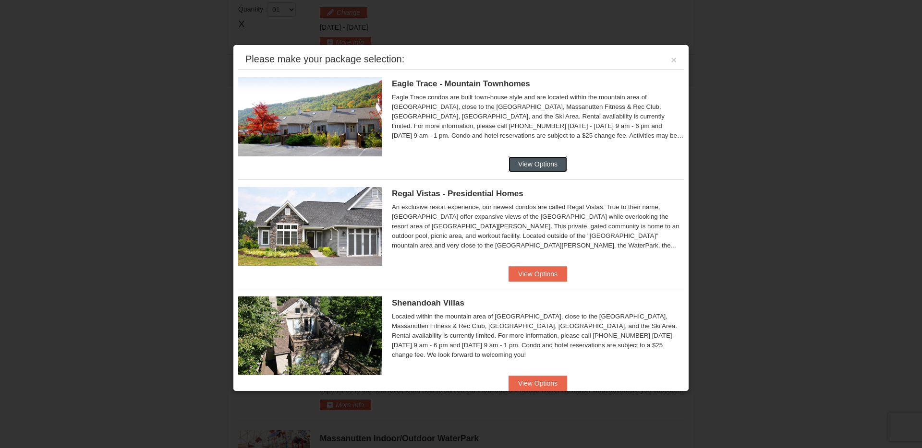
click at [554, 169] on button "View Options" at bounding box center [537, 164] width 59 height 15
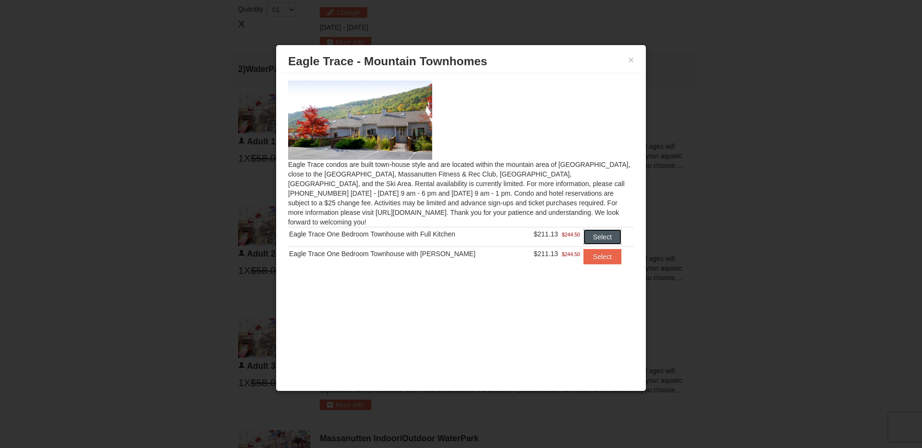
click at [611, 230] on button "Select" at bounding box center [602, 237] width 38 height 15
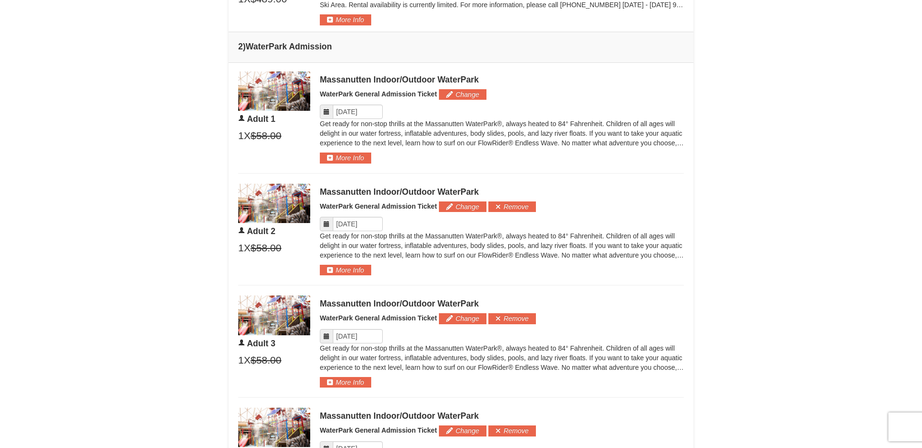
scroll to position [478, 0]
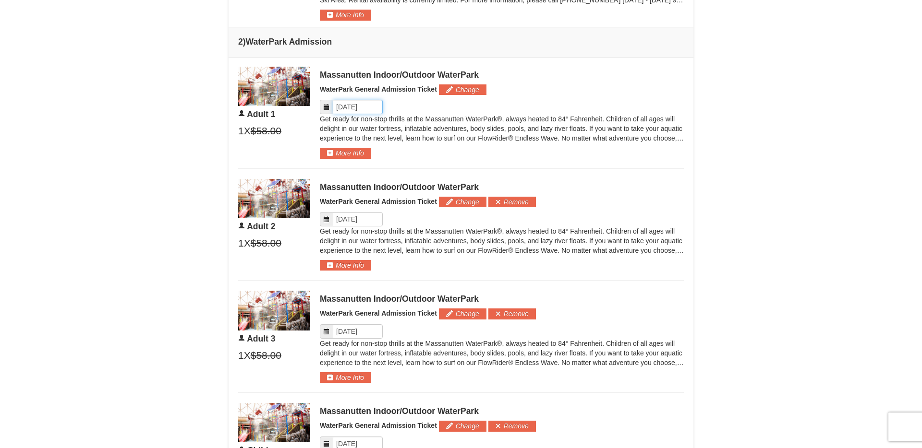
click at [374, 112] on input "Please format dates MM/DD/YYYY" at bounding box center [358, 107] width 50 height 14
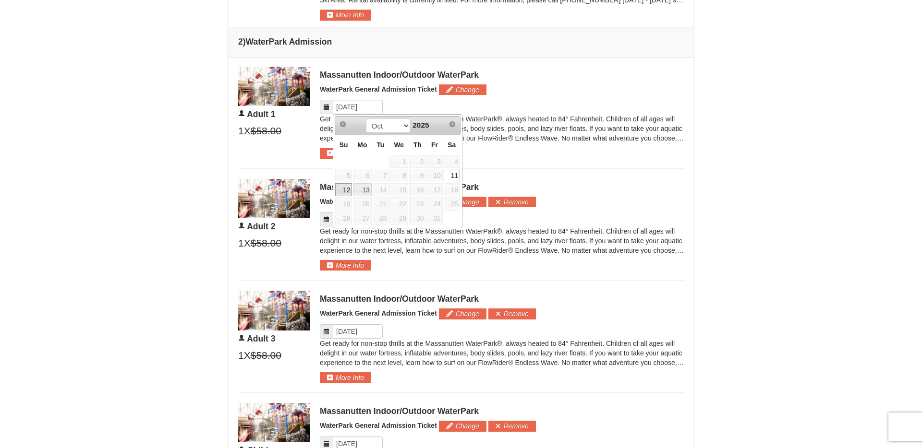
click at [342, 193] on link "12" at bounding box center [343, 189] width 17 height 13
type input "[DATE]"
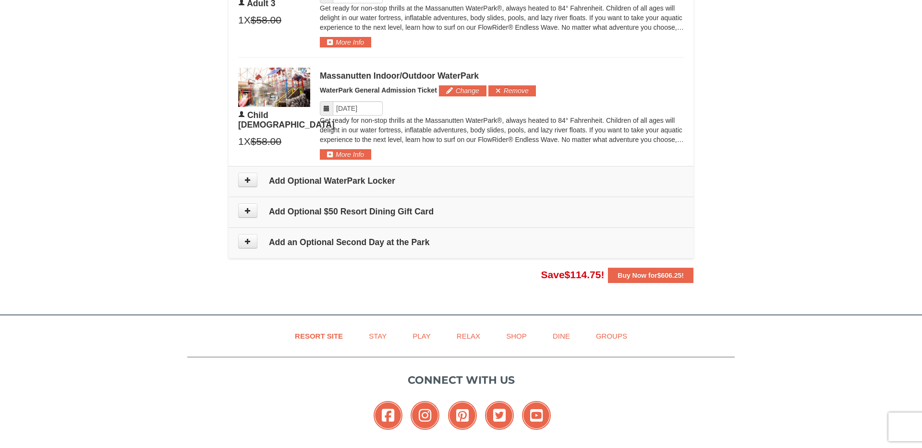
scroll to position [803, 0]
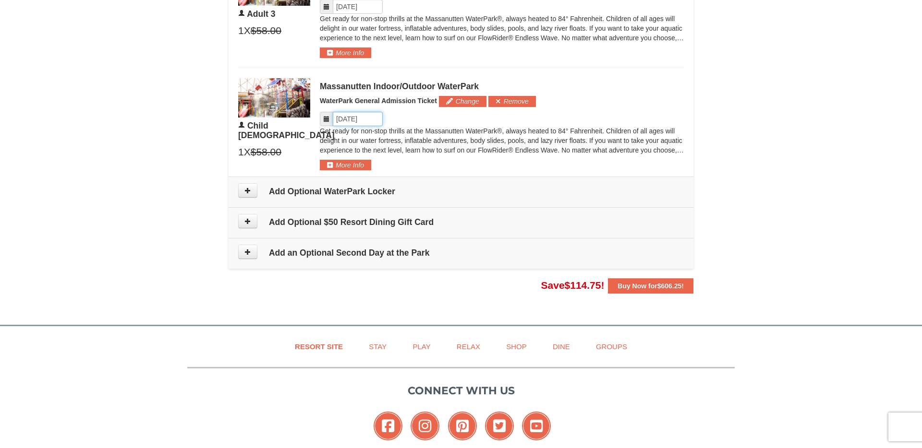
click at [368, 119] on input "Please format dates MM/DD/YYYY" at bounding box center [358, 119] width 50 height 14
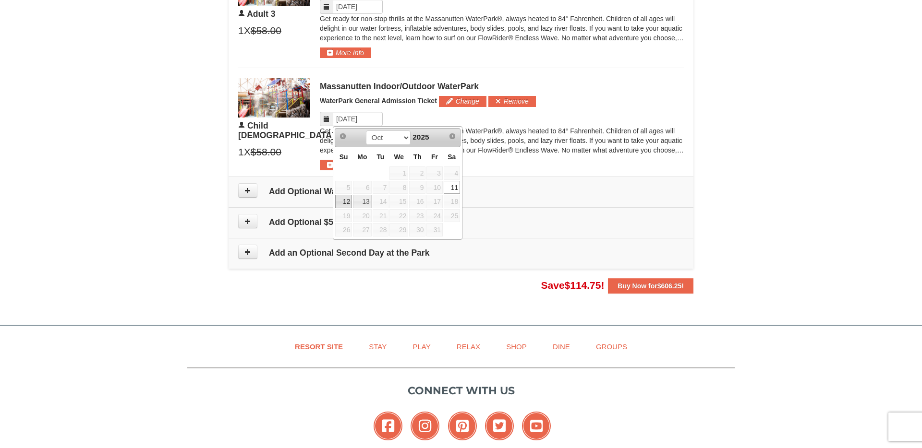
click at [345, 200] on link "12" at bounding box center [343, 201] width 17 height 13
type input "[DATE]"
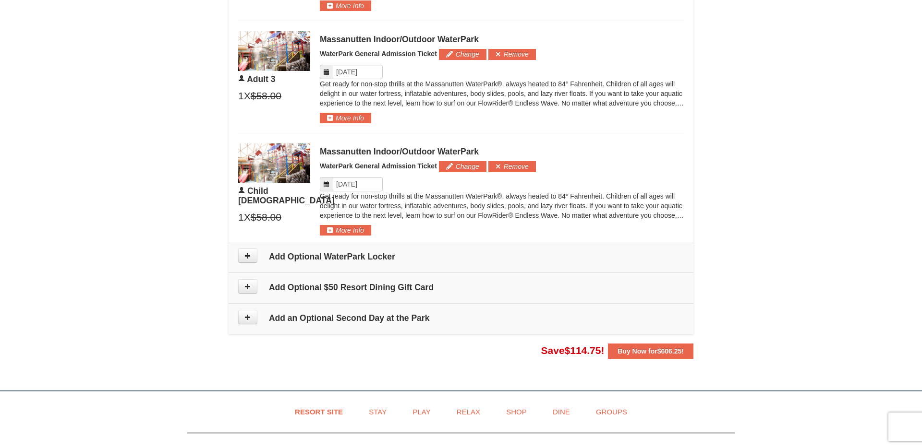
scroll to position [709, 0]
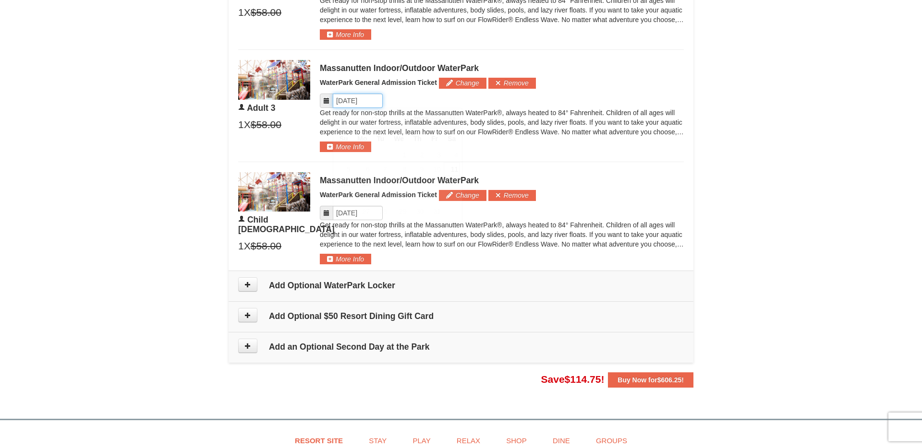
click at [359, 101] on input "Please format dates MM/DD/YYYY" at bounding box center [358, 101] width 50 height 14
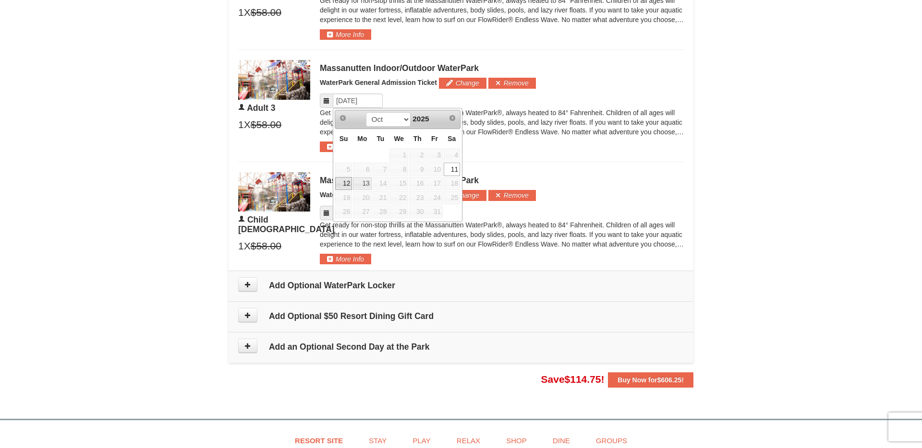
click at [348, 178] on link "12" at bounding box center [343, 183] width 17 height 13
type input "[DATE]"
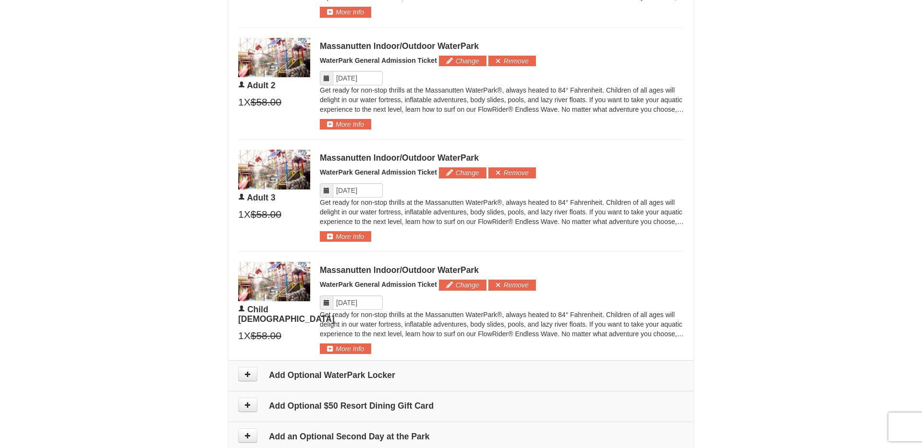
scroll to position [613, 0]
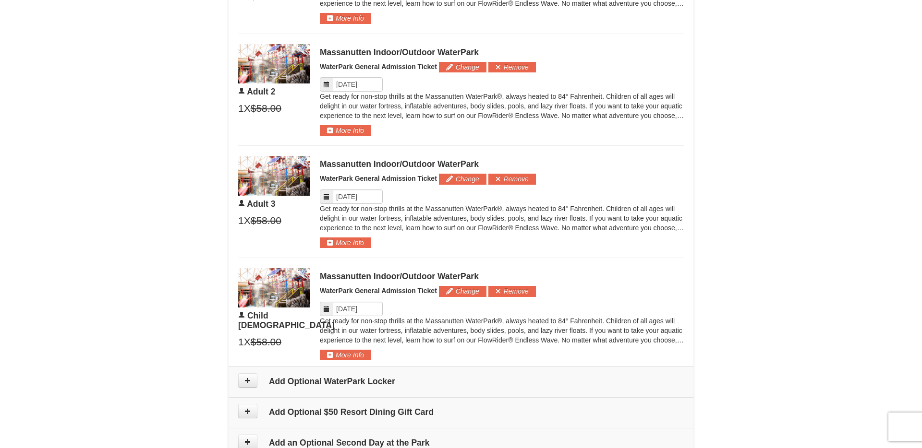
click at [363, 92] on p "Get ready for non-stop thrills at the Massanutten WaterPark®, always heated to …" at bounding box center [502, 106] width 364 height 29
click at [362, 88] on input "Please format dates MM/DD/YYYY" at bounding box center [358, 84] width 50 height 14
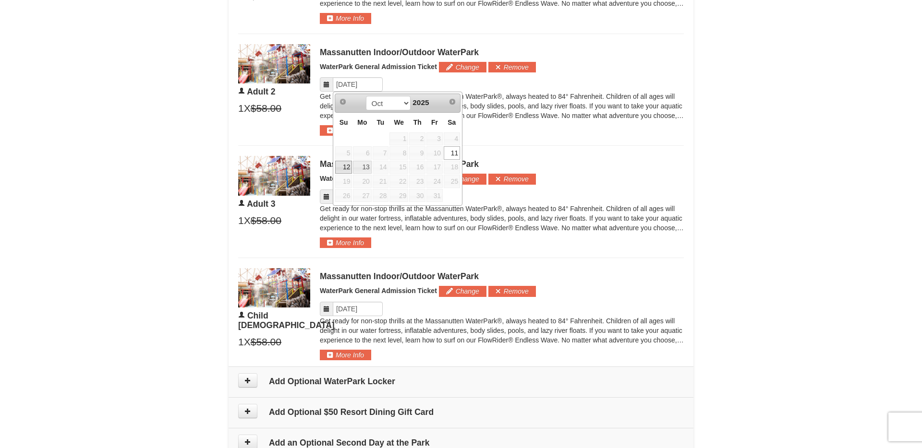
click at [350, 165] on link "12" at bounding box center [343, 167] width 17 height 13
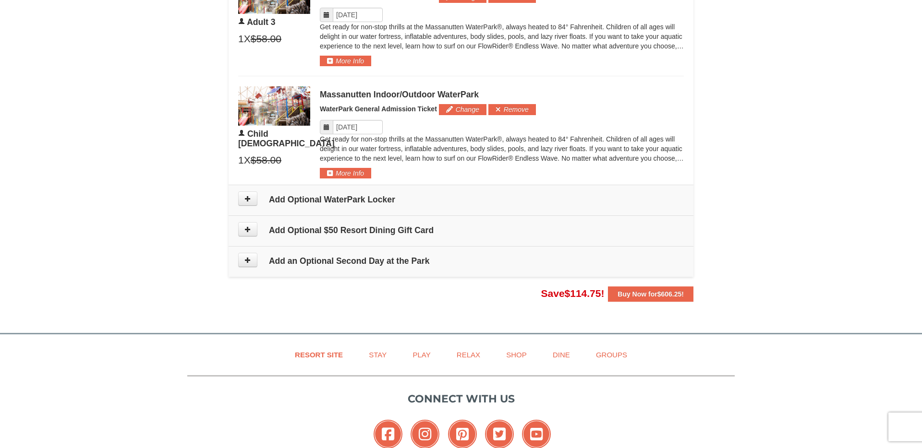
scroll to position [808, 0]
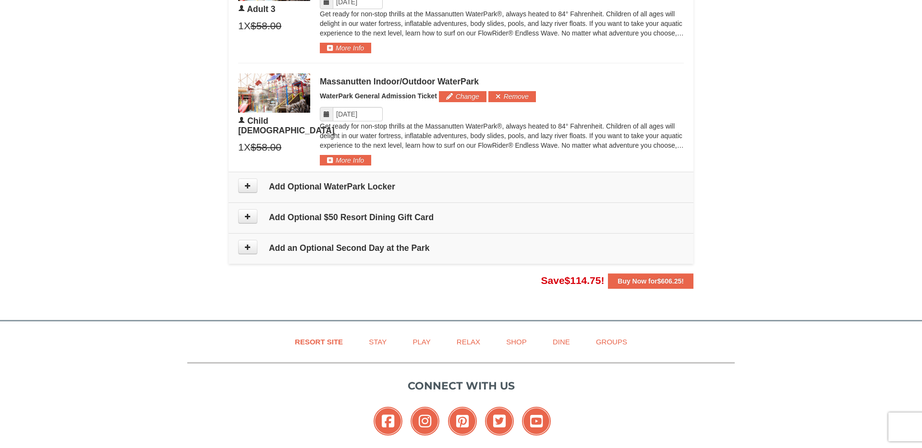
click at [250, 187] on icon at bounding box center [247, 185] width 7 height 7
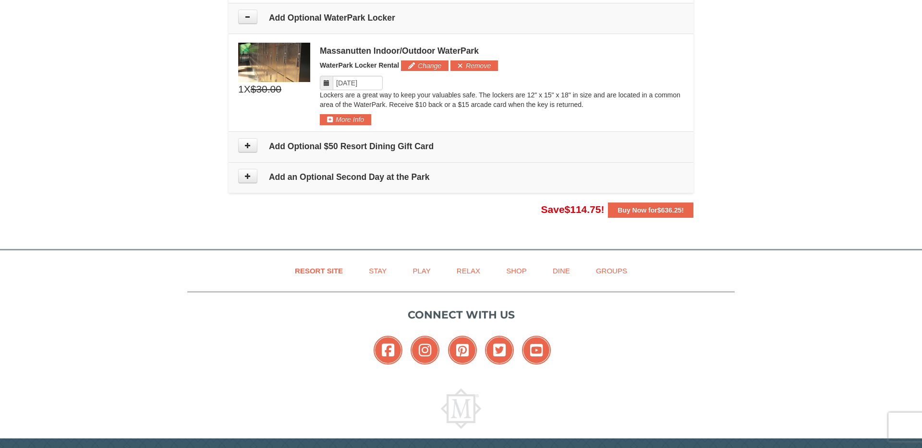
scroll to position [980, 0]
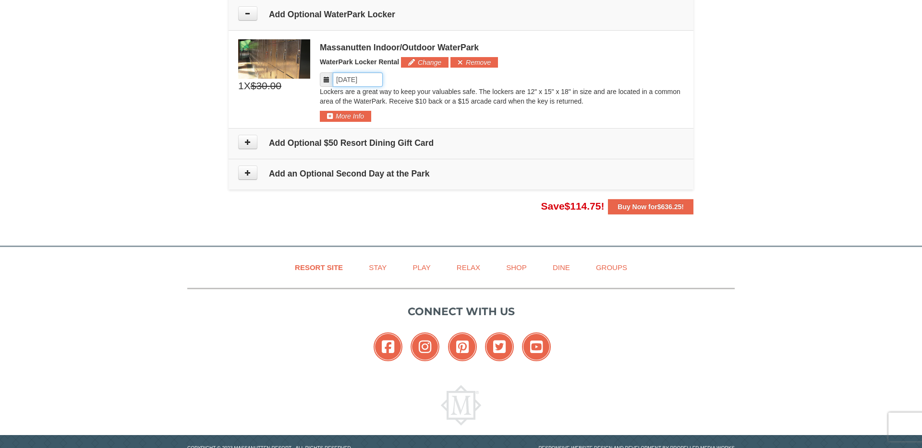
click at [369, 80] on input "Please format dates MM/DD/YYYY" at bounding box center [358, 80] width 50 height 14
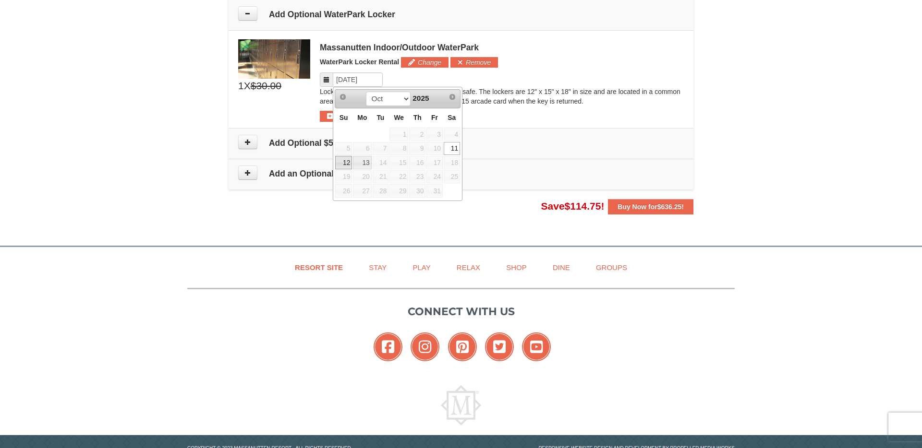
click at [347, 162] on link "12" at bounding box center [343, 162] width 17 height 13
type input "[DATE]"
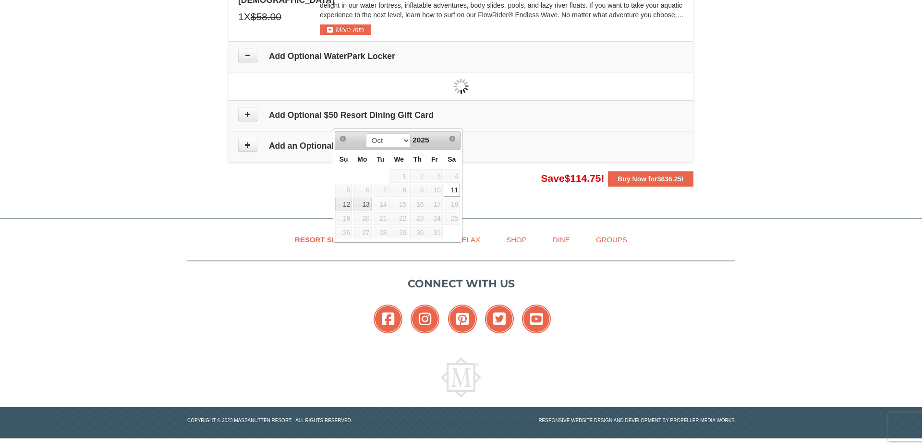
scroll to position [938, 0]
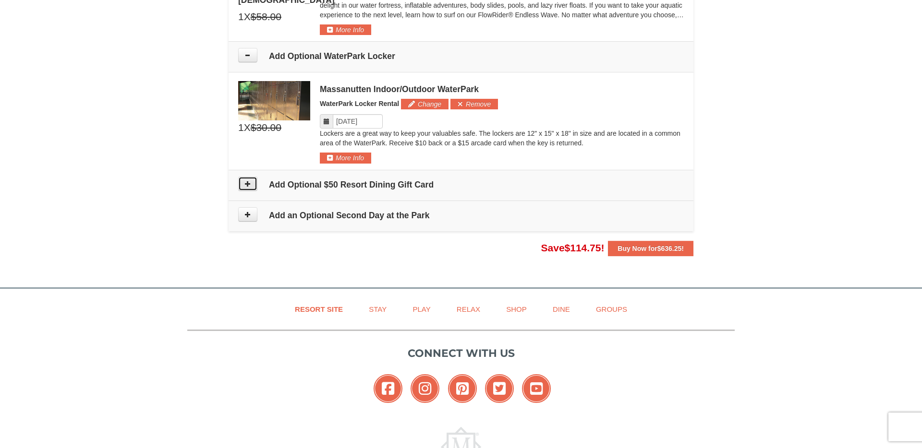
click at [252, 186] on button at bounding box center [247, 184] width 19 height 14
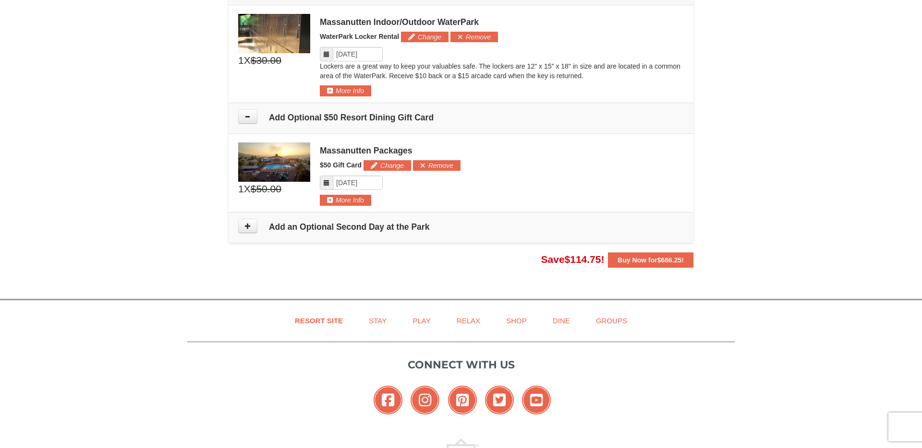
scroll to position [1003, 0]
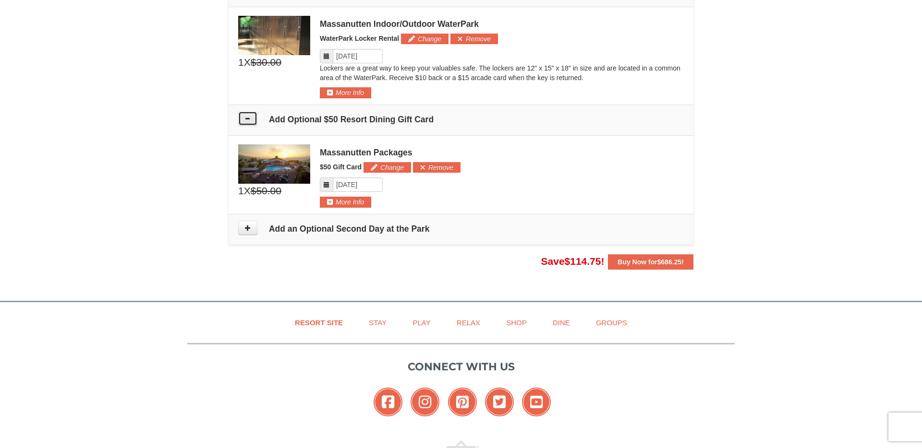
click at [247, 123] on button at bounding box center [247, 118] width 19 height 14
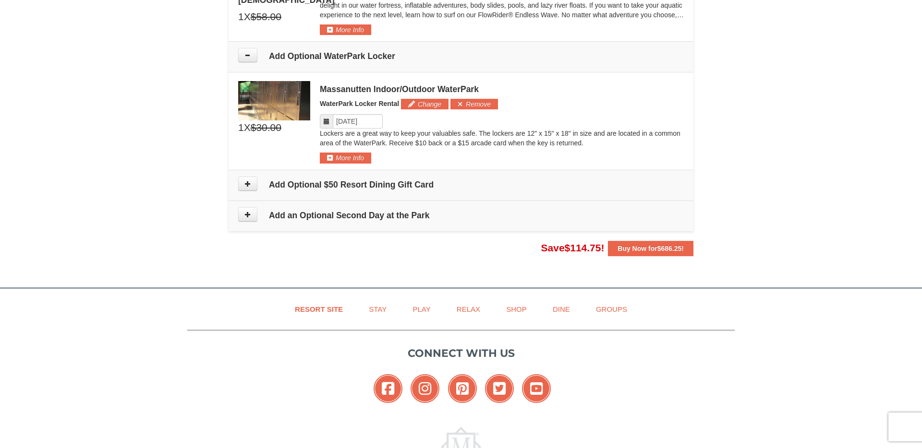
scroll to position [925, 0]
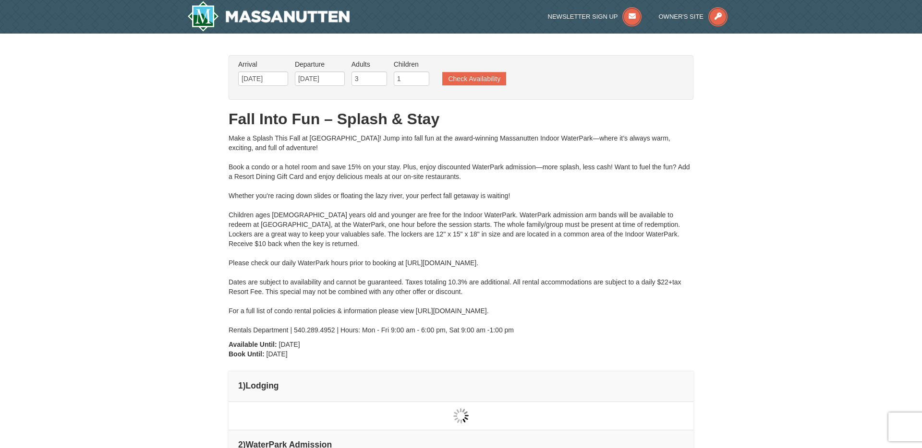
type input "[DATE]"
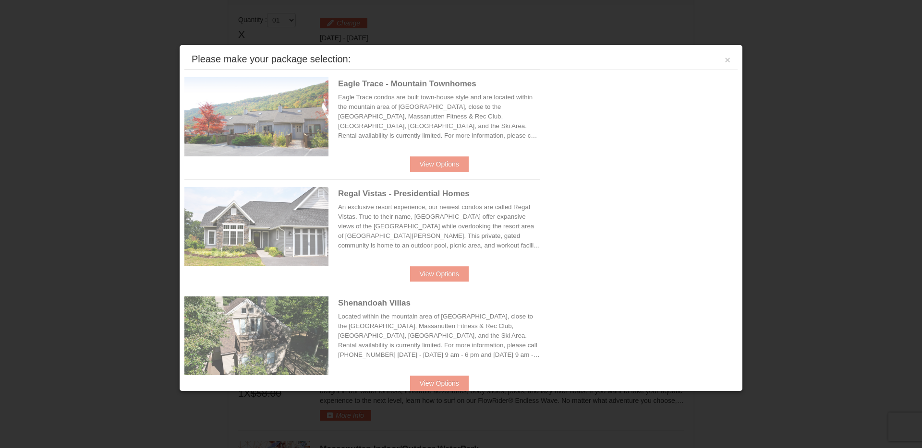
scroll to position [409, 0]
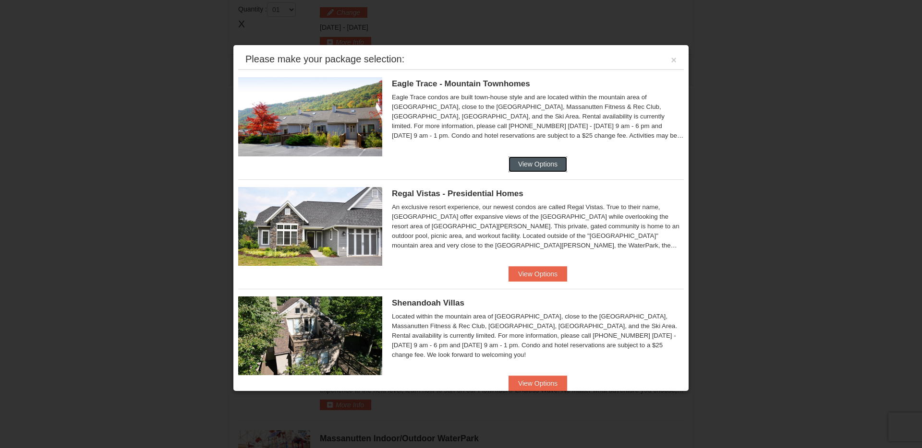
click at [552, 157] on button "View Options" at bounding box center [537, 164] width 59 height 15
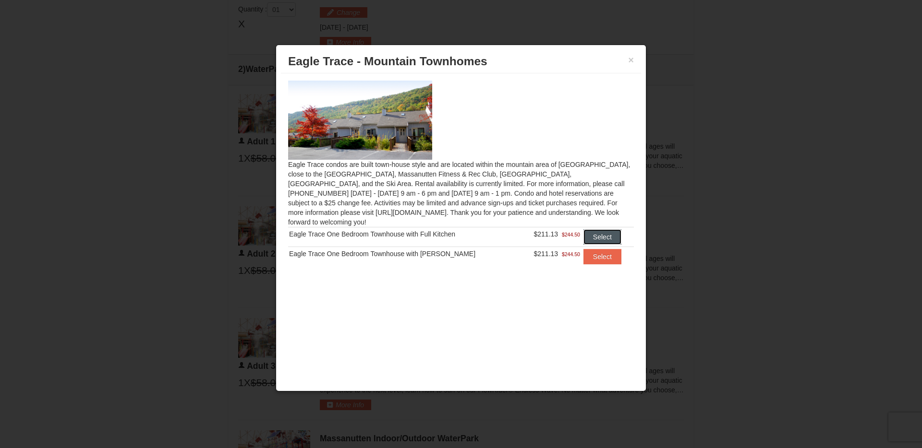
click at [591, 230] on button "Select" at bounding box center [602, 237] width 38 height 15
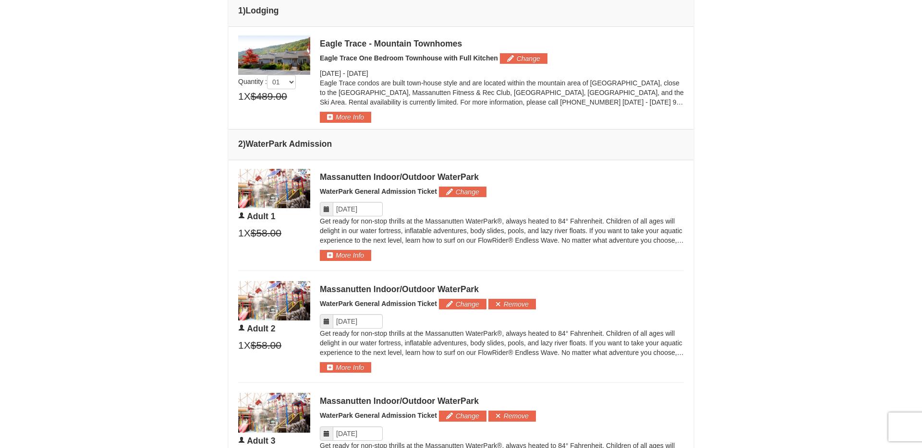
scroll to position [404, 0]
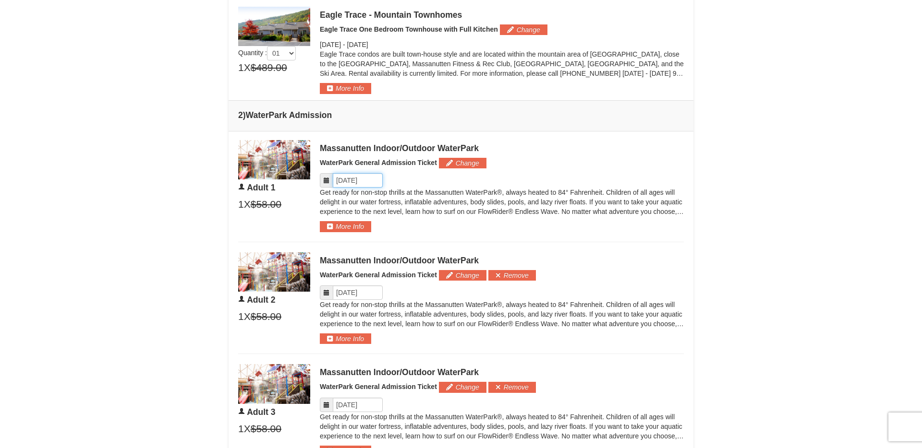
click at [373, 181] on input "Please format dates MM/DD/YYYY" at bounding box center [358, 180] width 50 height 14
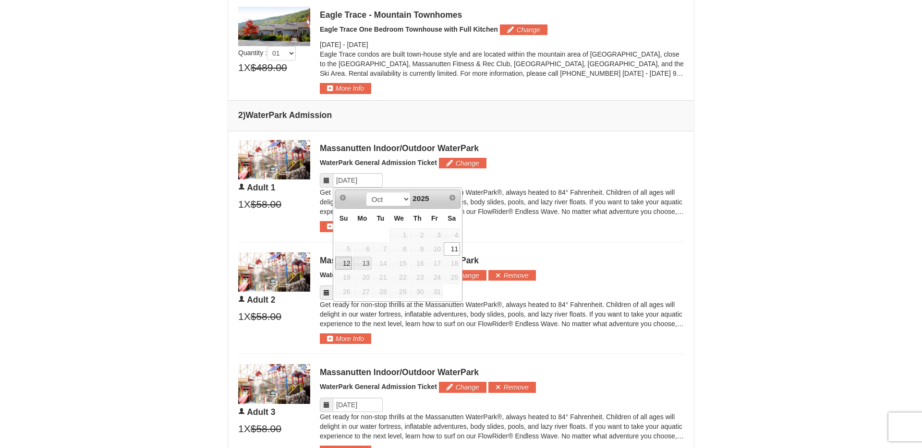
click at [348, 261] on link "12" at bounding box center [343, 263] width 17 height 13
type input "[DATE]"
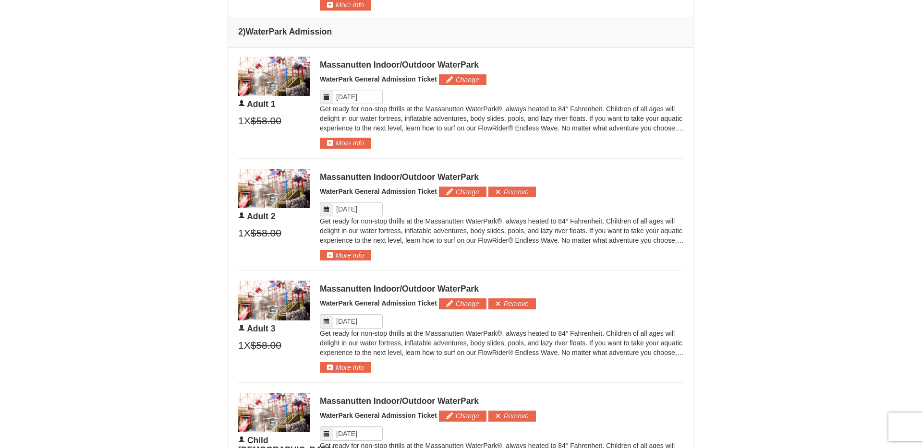
scroll to position [520, 0]
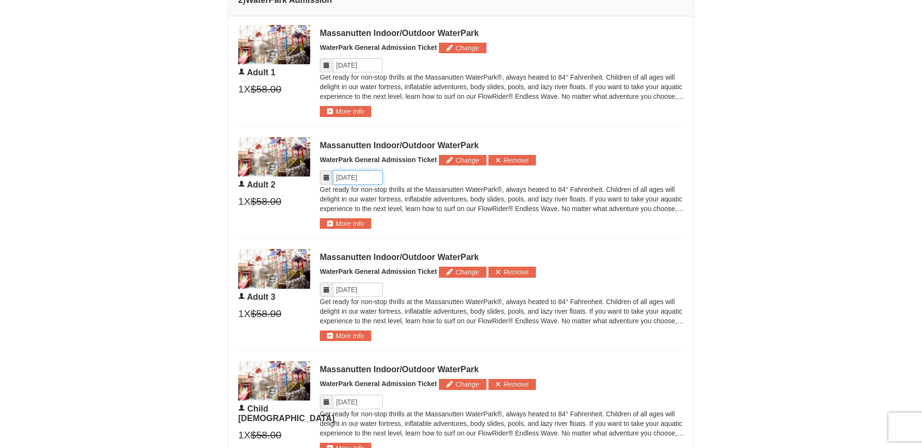
click at [356, 182] on input "Please format dates MM/DD/YYYY" at bounding box center [358, 177] width 50 height 14
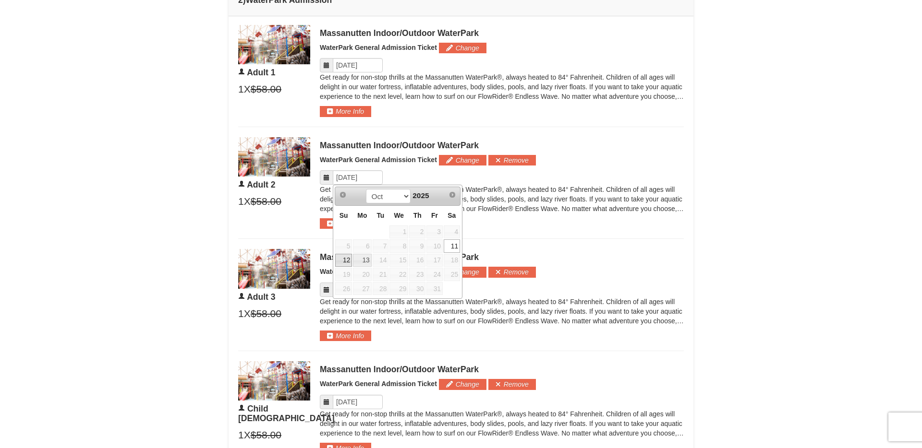
click at [343, 255] on link "12" at bounding box center [343, 260] width 17 height 13
type input "[DATE]"
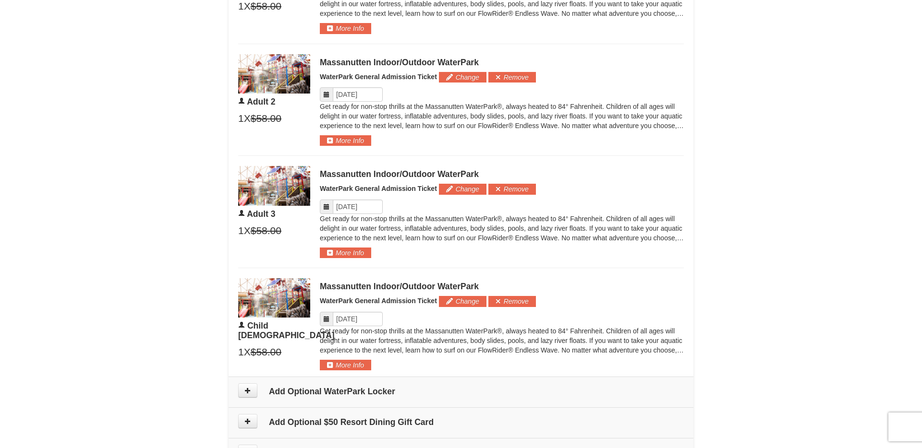
scroll to position [614, 0]
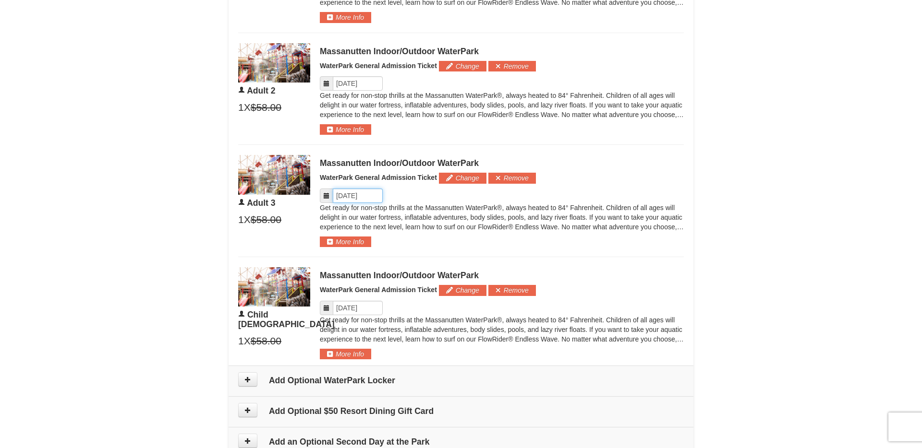
click at [359, 196] on input "Please format dates MM/DD/YYYY" at bounding box center [358, 196] width 50 height 14
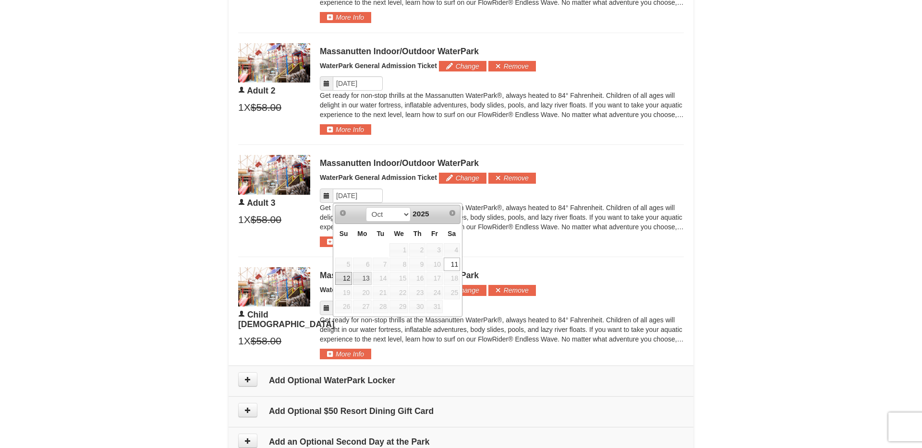
click at [347, 274] on link "12" at bounding box center [343, 278] width 17 height 13
type input "[DATE]"
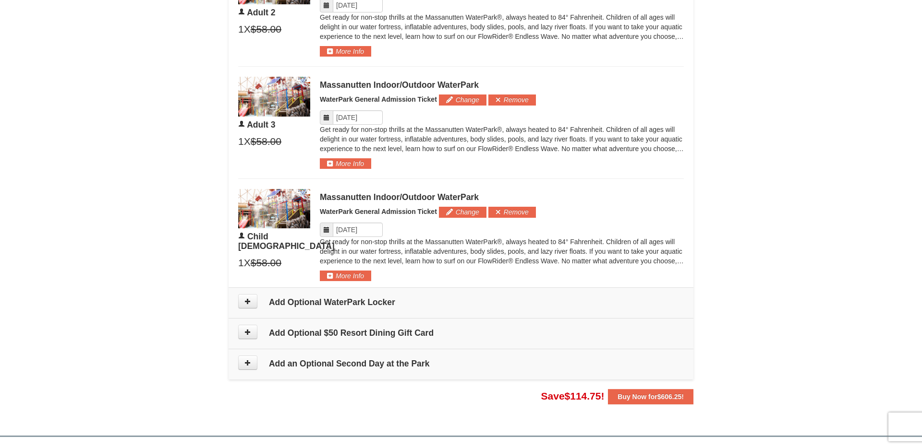
scroll to position [716, 0]
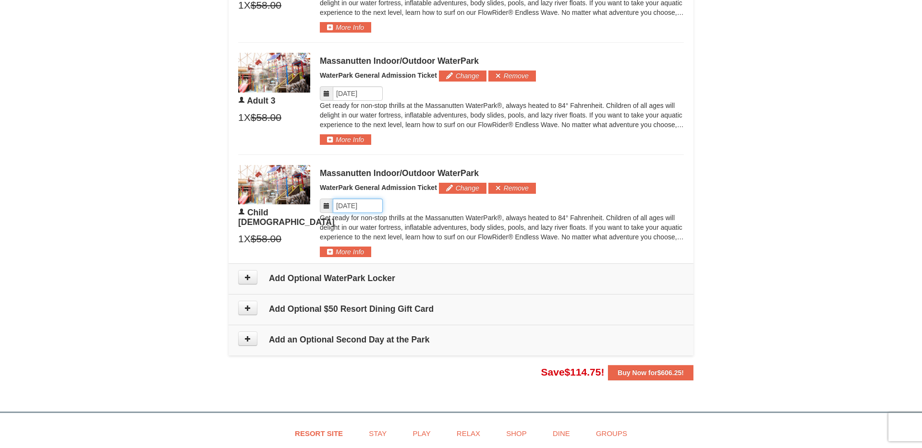
click at [366, 206] on input "Please format dates MM/DD/YYYY" at bounding box center [358, 206] width 50 height 14
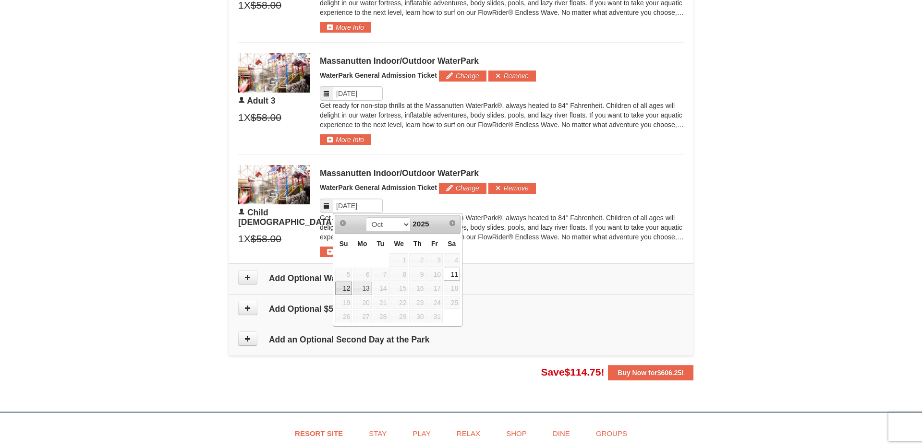
click at [346, 288] on link "12" at bounding box center [343, 288] width 17 height 13
type input "[DATE]"
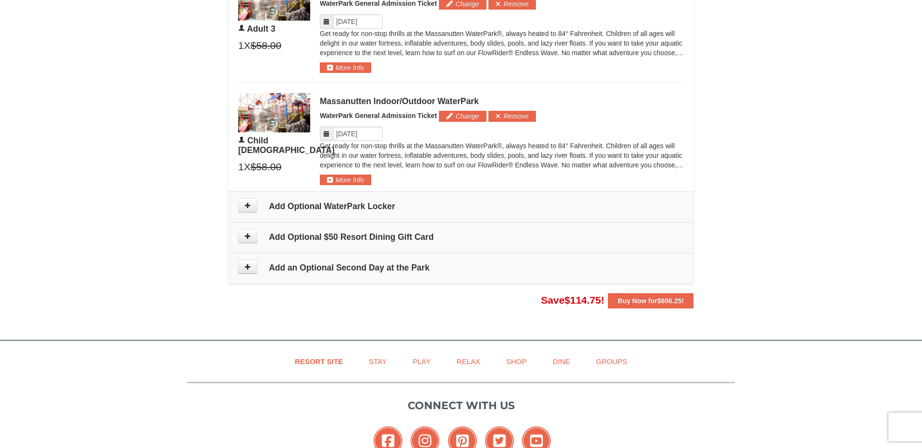
scroll to position [790, 0]
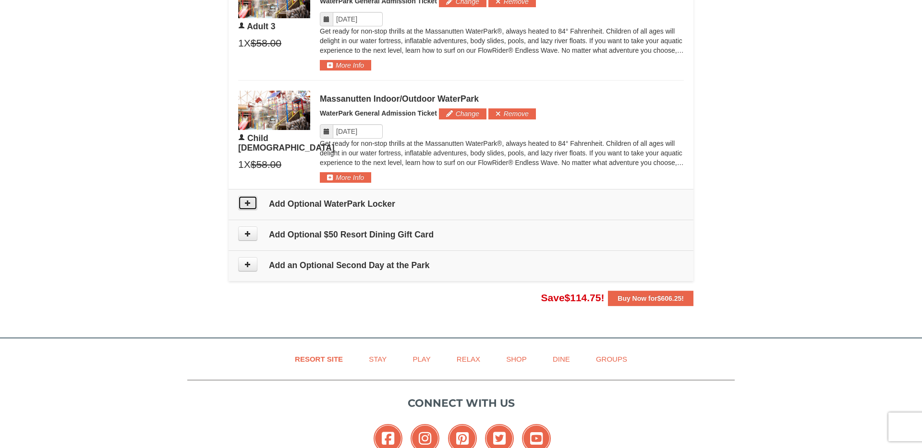
click at [254, 203] on button at bounding box center [247, 203] width 19 height 14
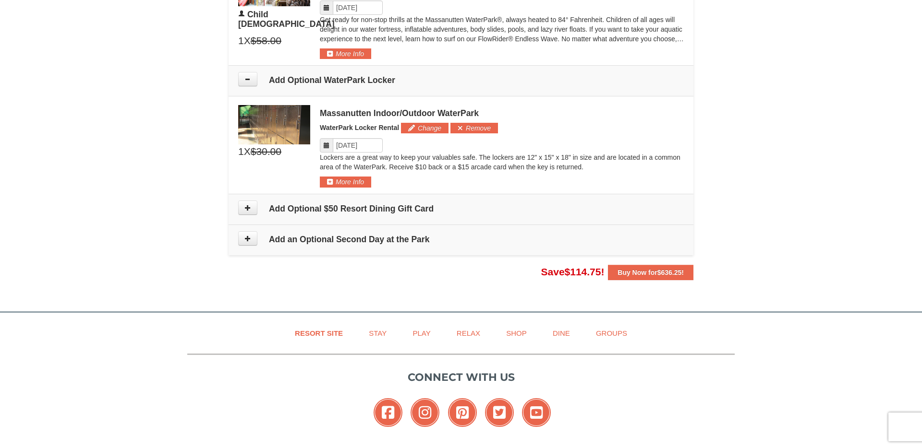
scroll to position [910, 0]
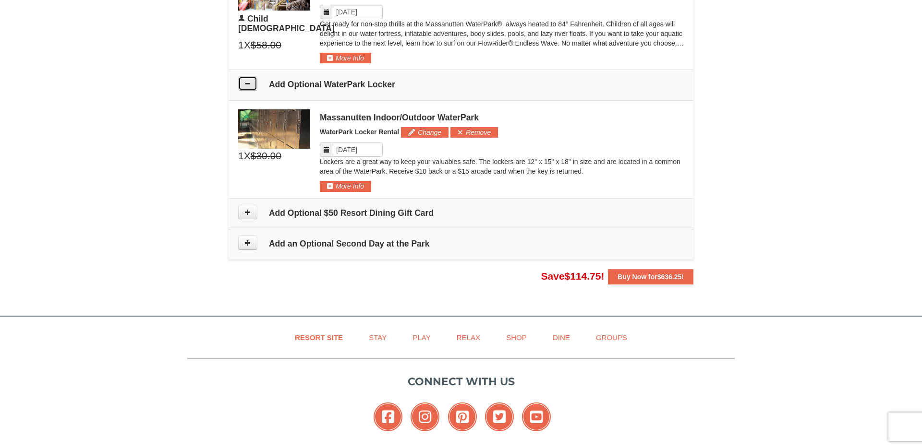
click at [249, 88] on button at bounding box center [247, 83] width 19 height 14
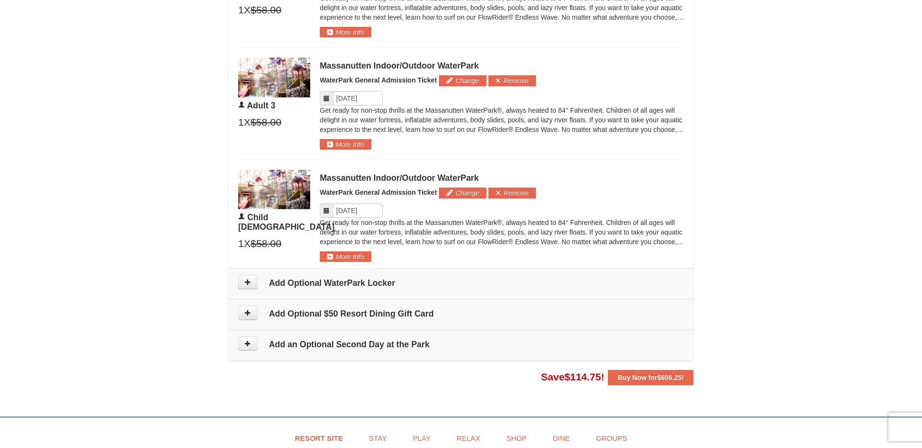
scroll to position [714, 0]
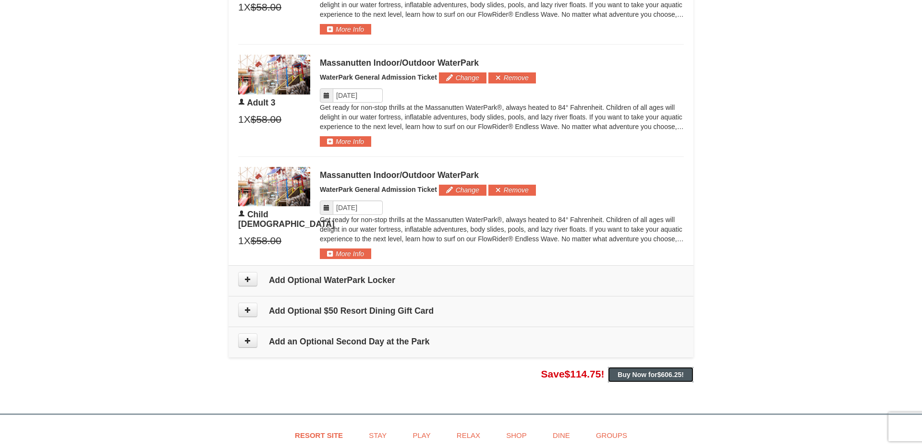
click at [644, 371] on strong "Buy Now for $606.25 !" at bounding box center [650, 375] width 66 height 8
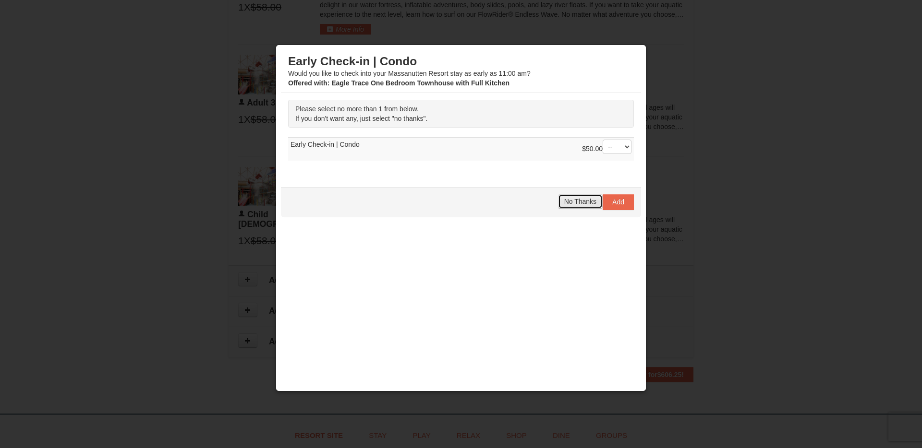
click at [584, 204] on span "No Thanks" at bounding box center [580, 202] width 32 height 8
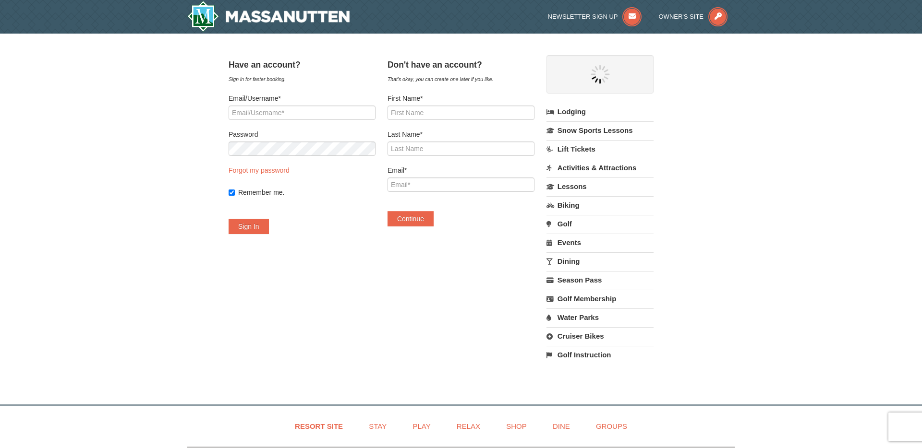
select select "10"
